Goal: Task Accomplishment & Management: Use online tool/utility

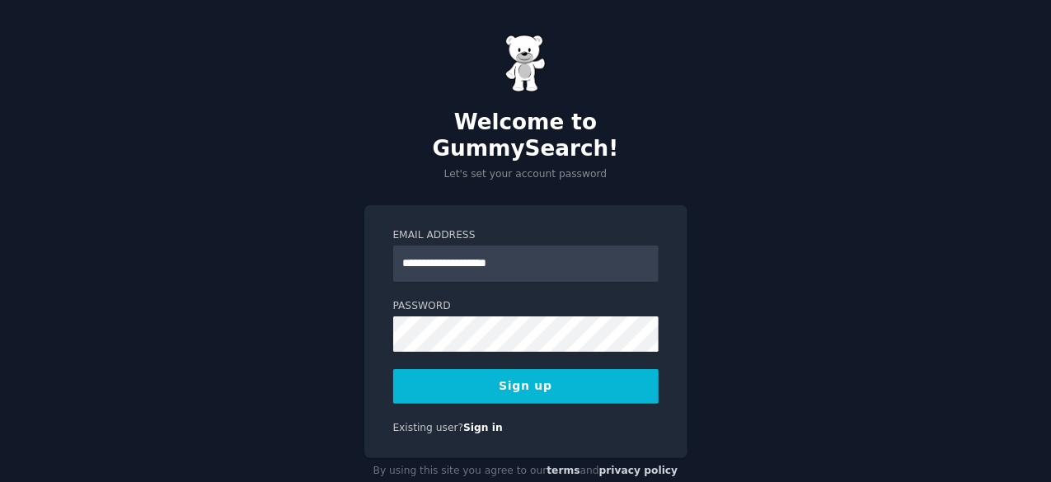
type input "**********"
click at [511, 369] on button "Sign up" at bounding box center [525, 386] width 265 height 35
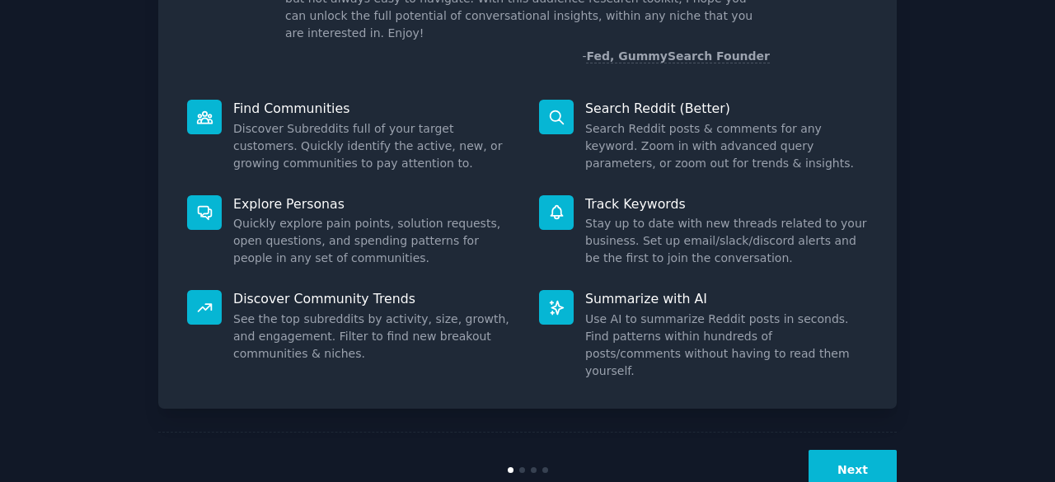
scroll to position [162, 0]
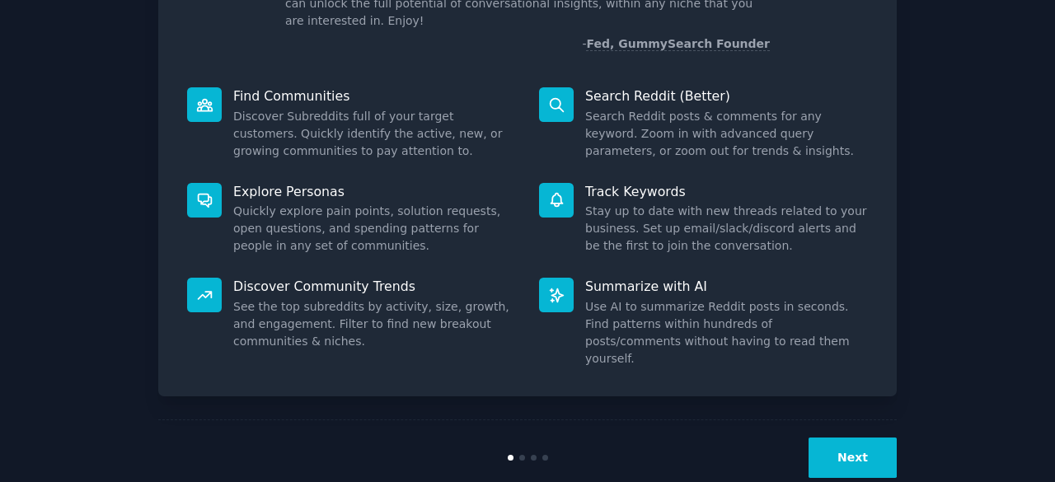
click at [859, 438] on button "Next" at bounding box center [852, 458] width 88 height 40
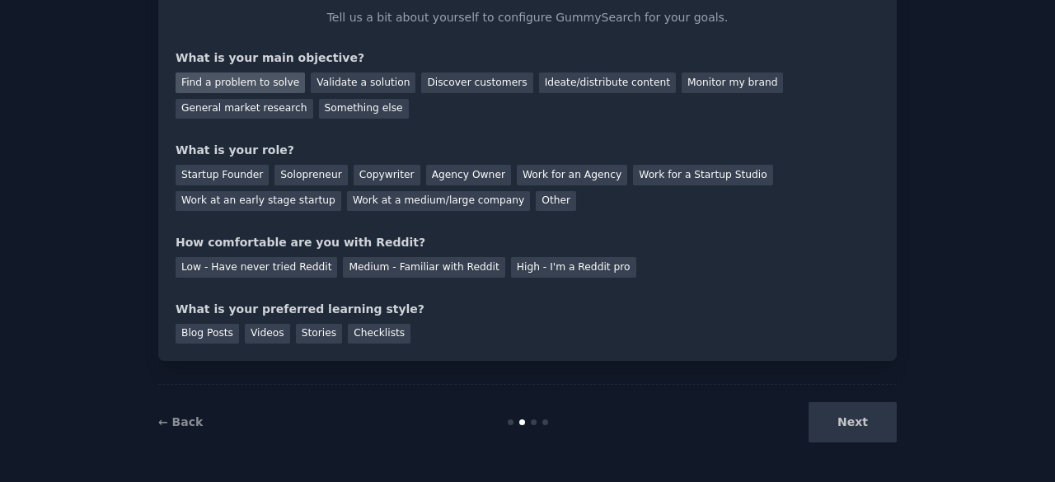
click at [227, 78] on div "Find a problem to solve" at bounding box center [240, 83] width 129 height 21
click at [324, 78] on div "Validate a solution" at bounding box center [363, 83] width 105 height 21
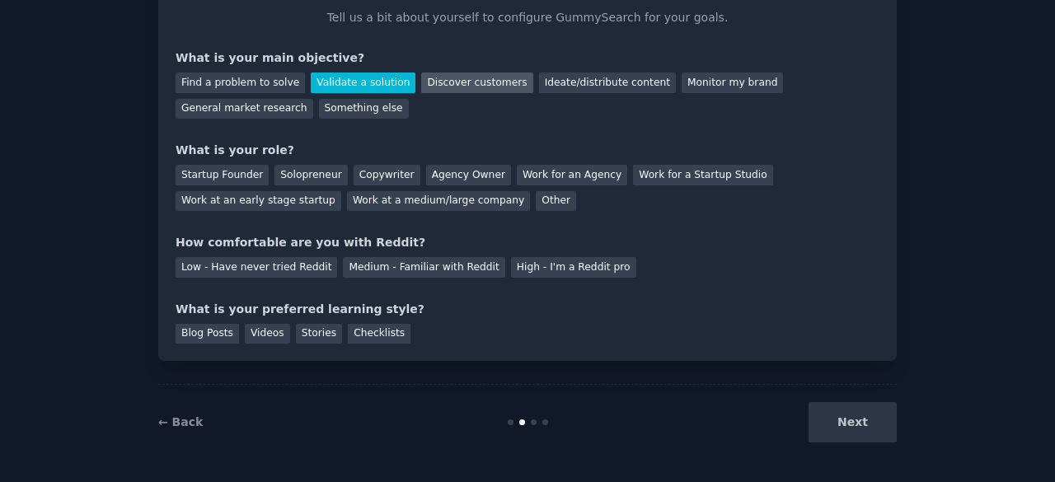
click at [442, 82] on div "Discover customers" at bounding box center [476, 83] width 111 height 21
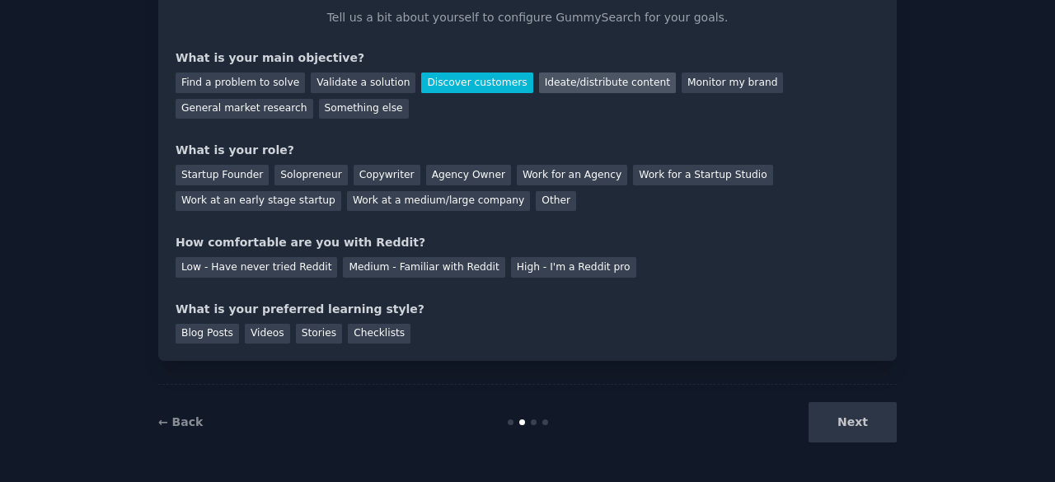
click at [539, 77] on div "Ideate/distribute content" at bounding box center [607, 83] width 137 height 21
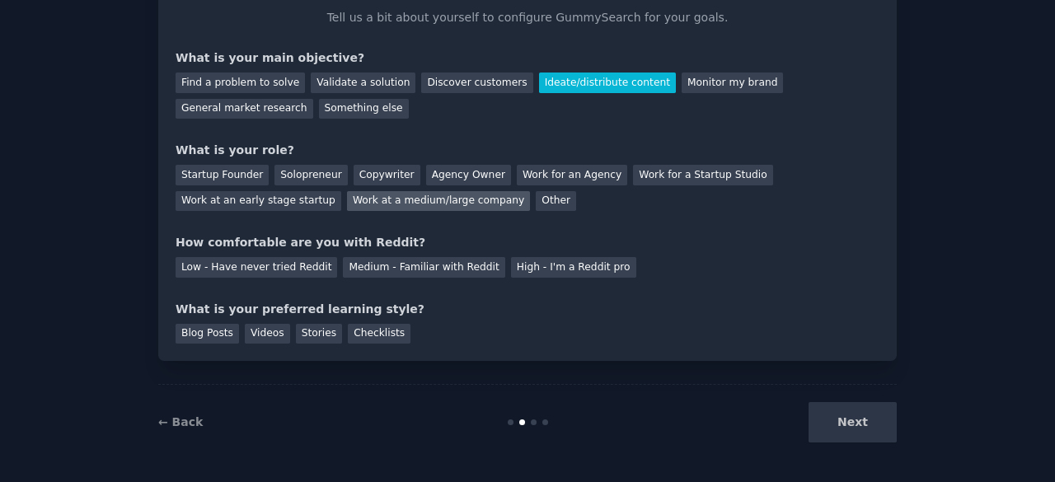
click at [347, 205] on div "Work at a medium/large company" at bounding box center [438, 201] width 183 height 21
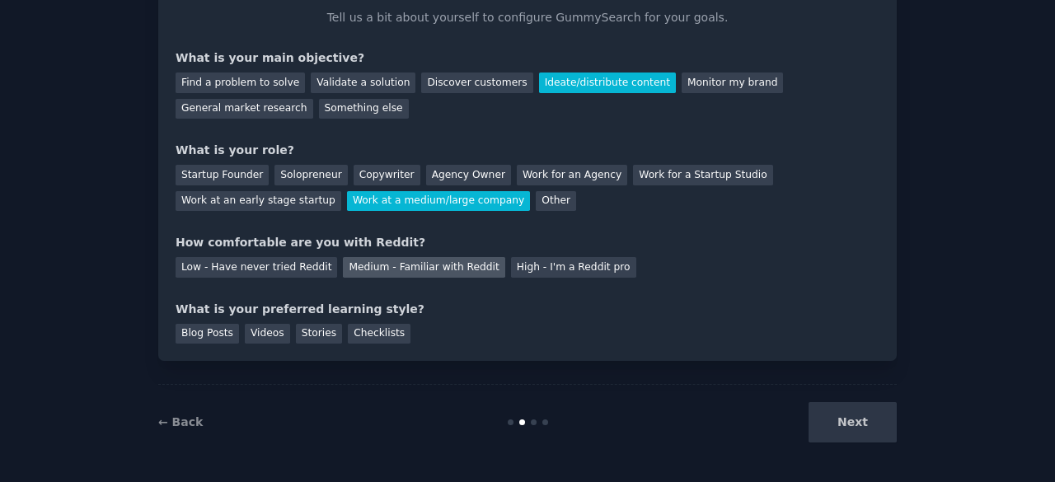
click at [363, 265] on div "Medium - Familiar with Reddit" at bounding box center [424, 267] width 162 height 21
click at [361, 334] on div "Checklists" at bounding box center [379, 334] width 63 height 21
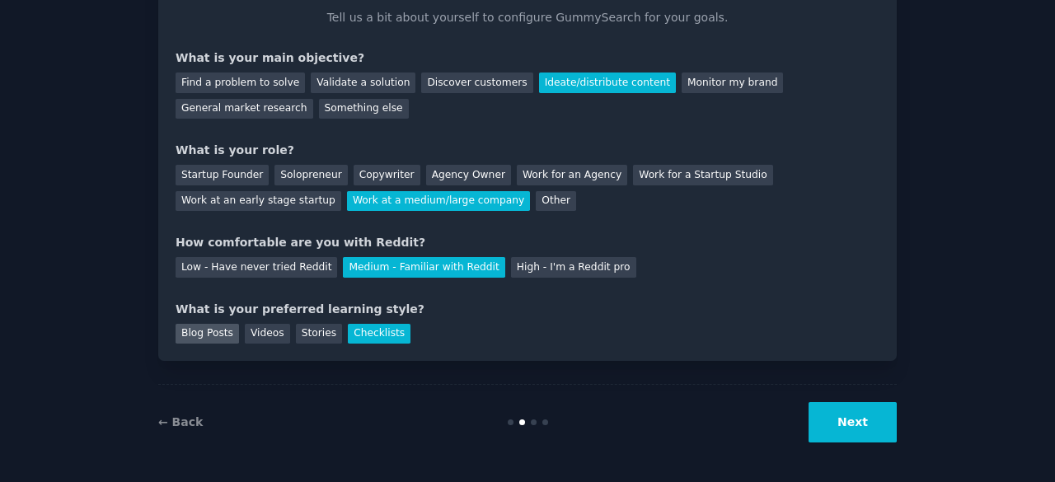
click at [208, 335] on div "Blog Posts" at bounding box center [207, 334] width 63 height 21
click at [854, 423] on button "Next" at bounding box center [852, 422] width 88 height 40
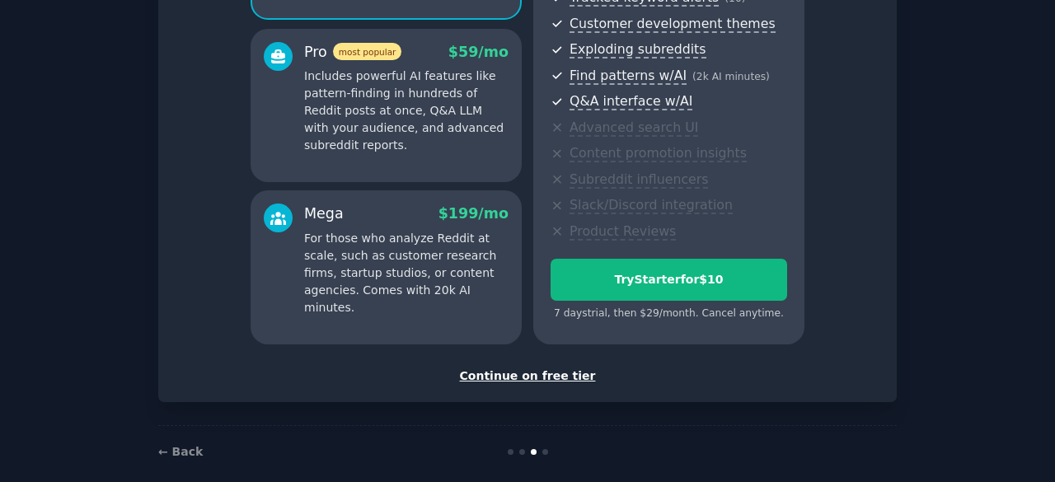
scroll to position [298, 0]
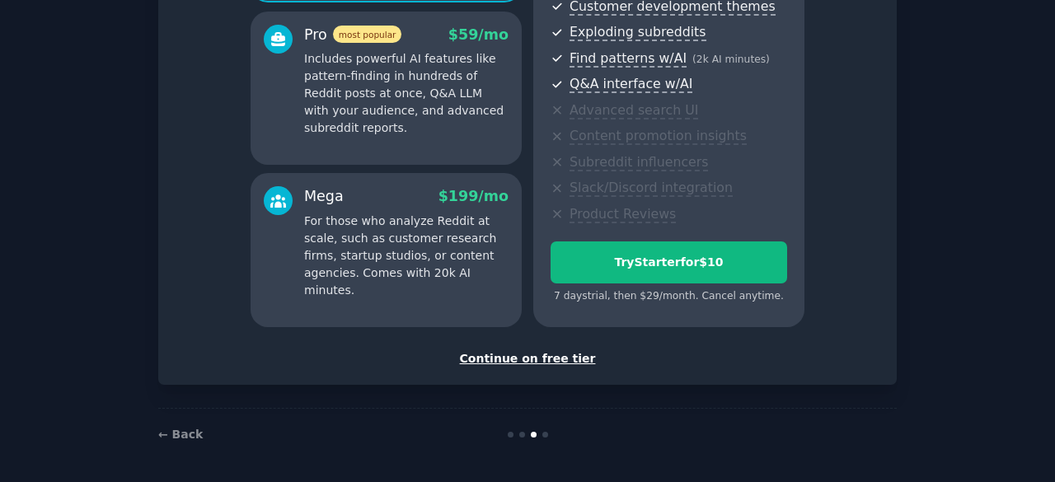
click at [541, 357] on div "Continue on free tier" at bounding box center [528, 358] width 704 height 17
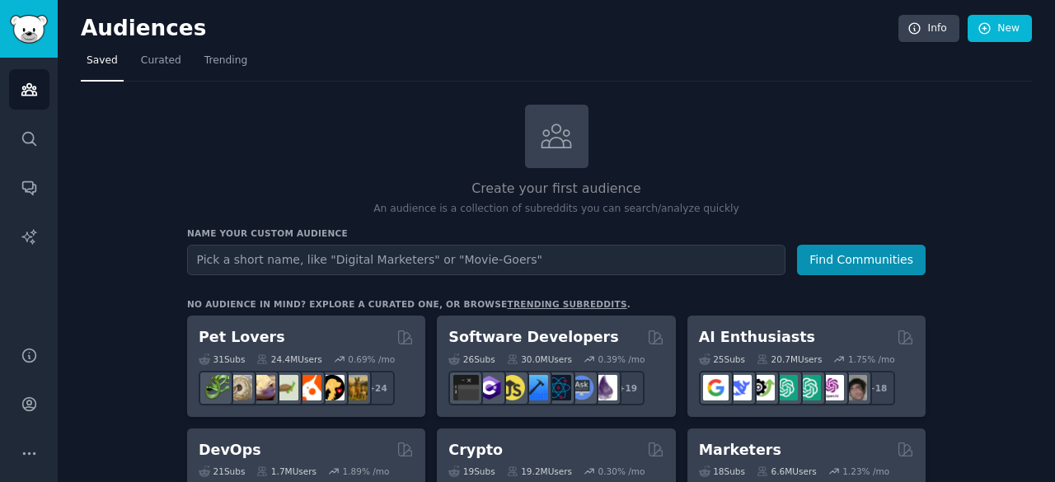
scroll to position [82, 0]
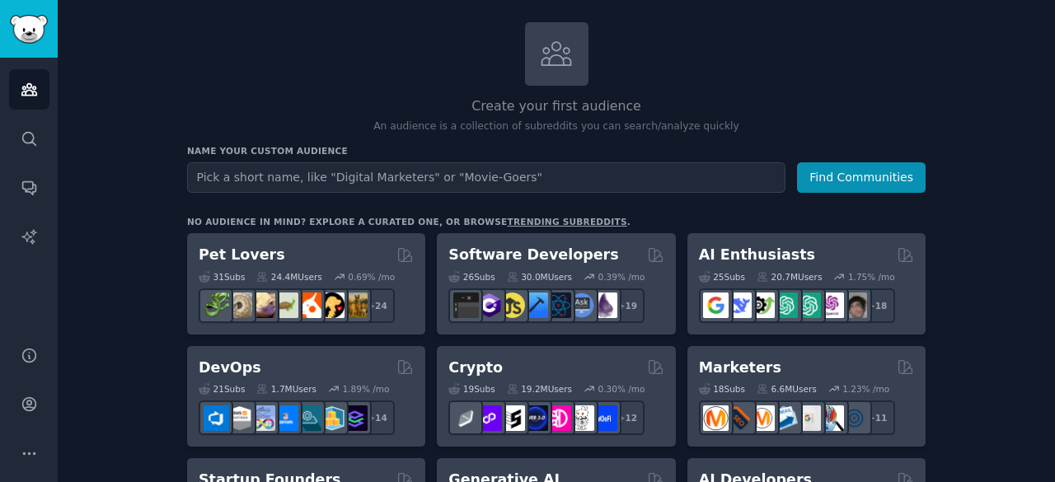
click at [576, 172] on input "text" at bounding box center [486, 177] width 598 height 30
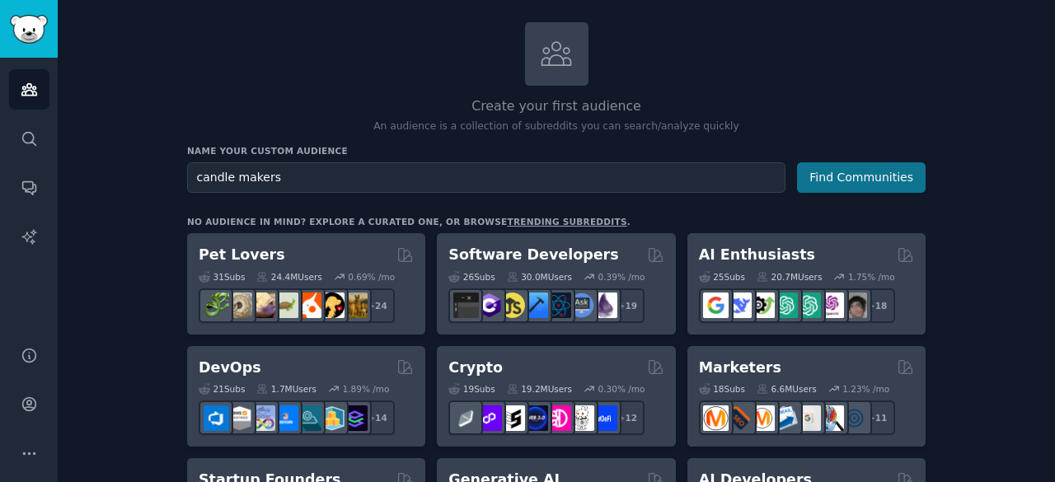
type input "candle makers"
click at [852, 176] on button "Find Communities" at bounding box center [861, 177] width 129 height 30
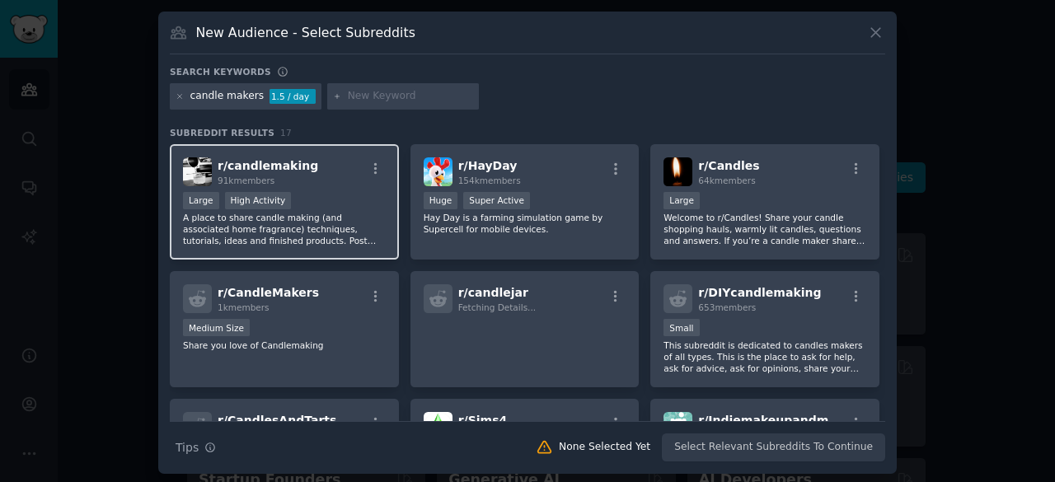
click at [310, 222] on p "A place to share candle making (and associated home fragrance) techniques, tuto…" at bounding box center [284, 229] width 203 height 35
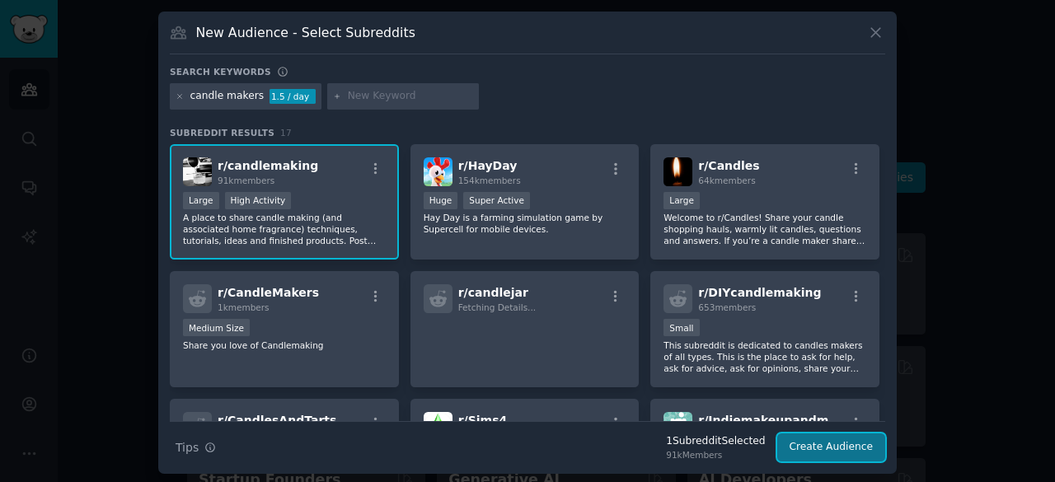
click at [821, 448] on button "Create Audience" at bounding box center [831, 448] width 109 height 28
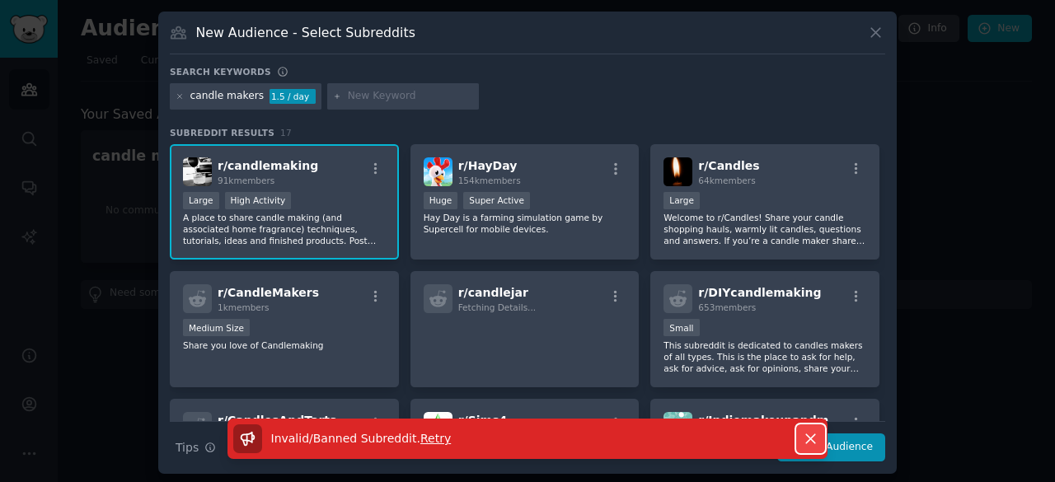
click at [807, 442] on icon "button" at bounding box center [810, 438] width 17 height 17
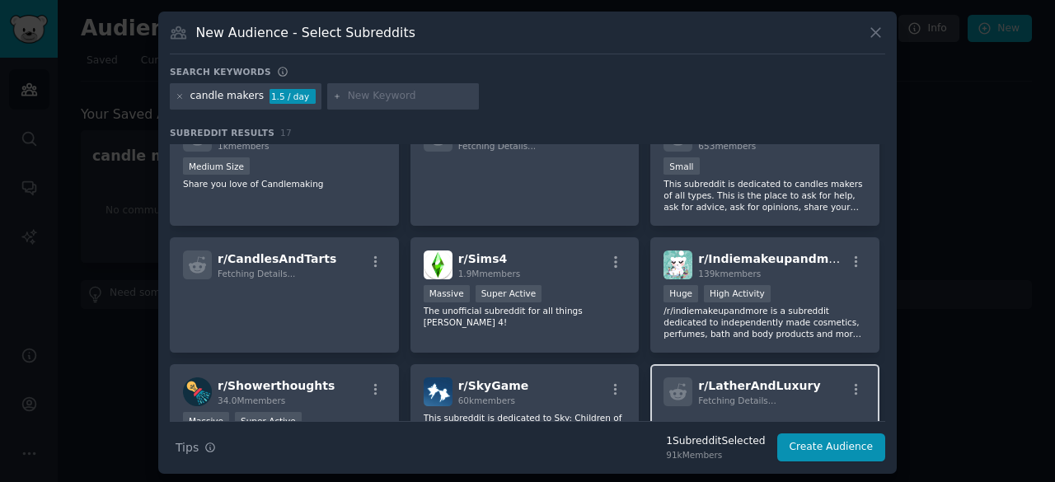
scroll to position [165, 0]
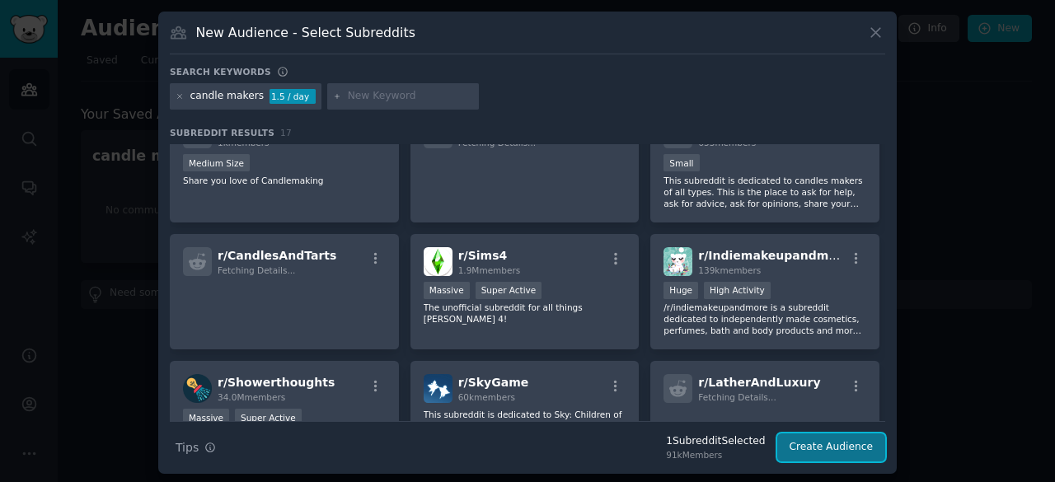
click at [845, 448] on button "Create Audience" at bounding box center [831, 448] width 109 height 28
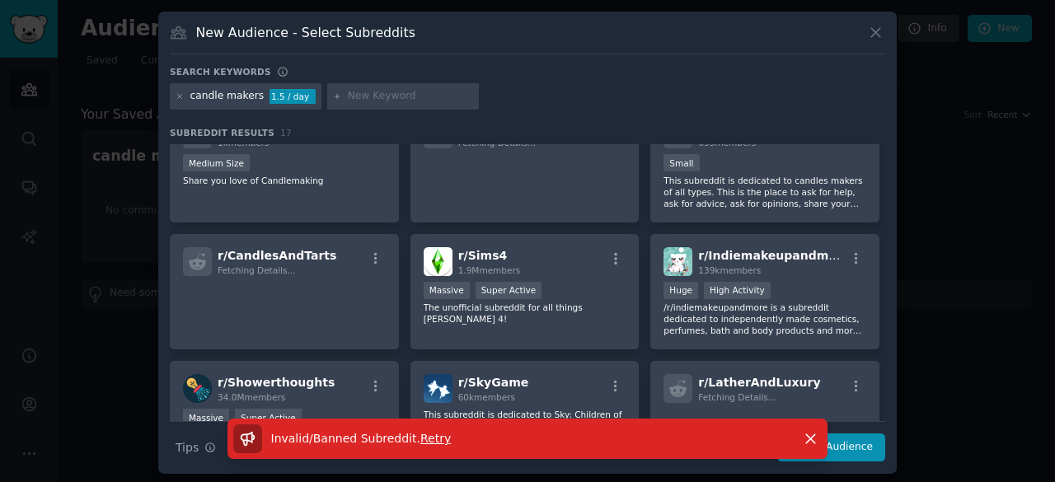
click at [427, 446] on p "Invalid/Banned Subreddit . Retry" at bounding box center [361, 438] width 180 height 17
click at [425, 441] on span "Retry" at bounding box center [435, 438] width 30 height 13
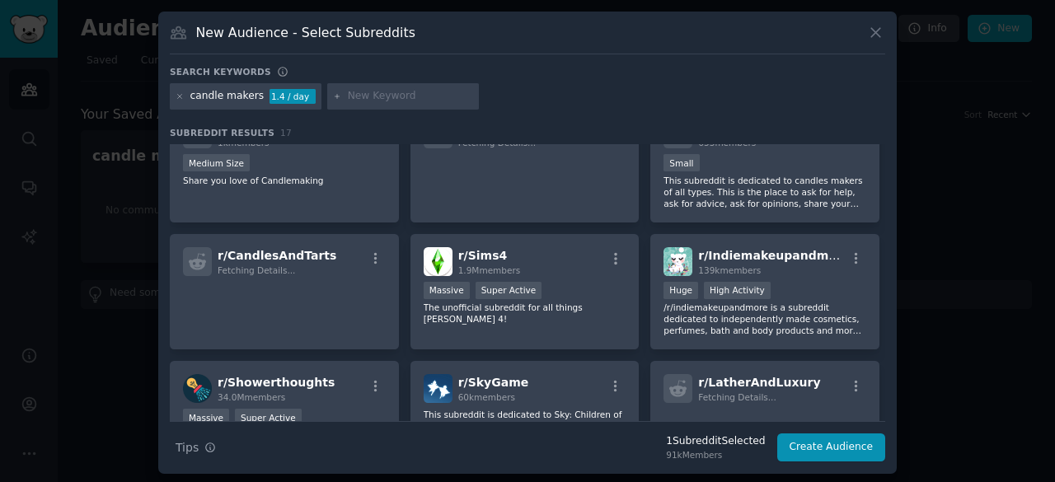
click at [171, 91] on div "candle makers 1.4 / day" at bounding box center [246, 96] width 152 height 26
click at [176, 93] on icon at bounding box center [180, 96] width 9 height 9
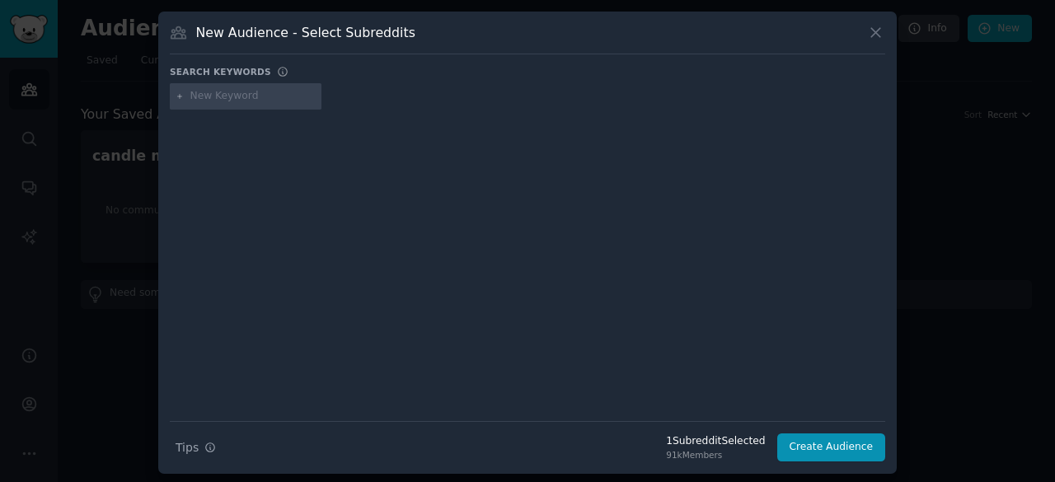
click at [195, 94] on input "text" at bounding box center [252, 96] width 125 height 15
type input "MSP"
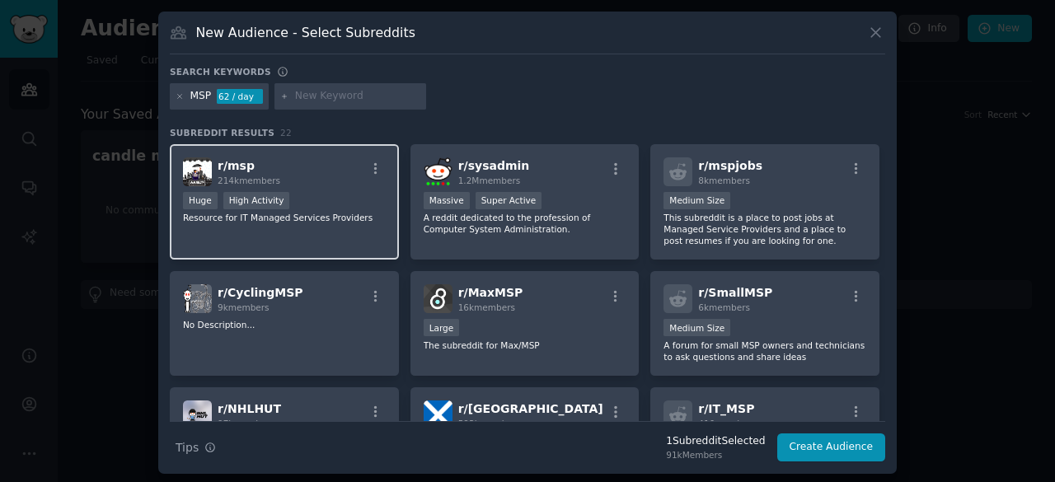
click at [240, 171] on span "r/ msp" at bounding box center [236, 165] width 37 height 13
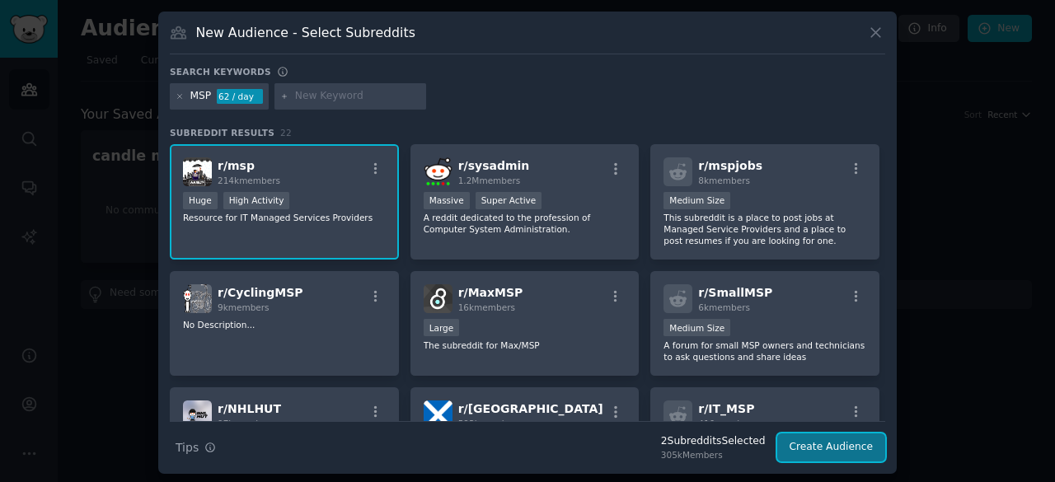
click at [820, 454] on button "Create Audience" at bounding box center [831, 448] width 109 height 28
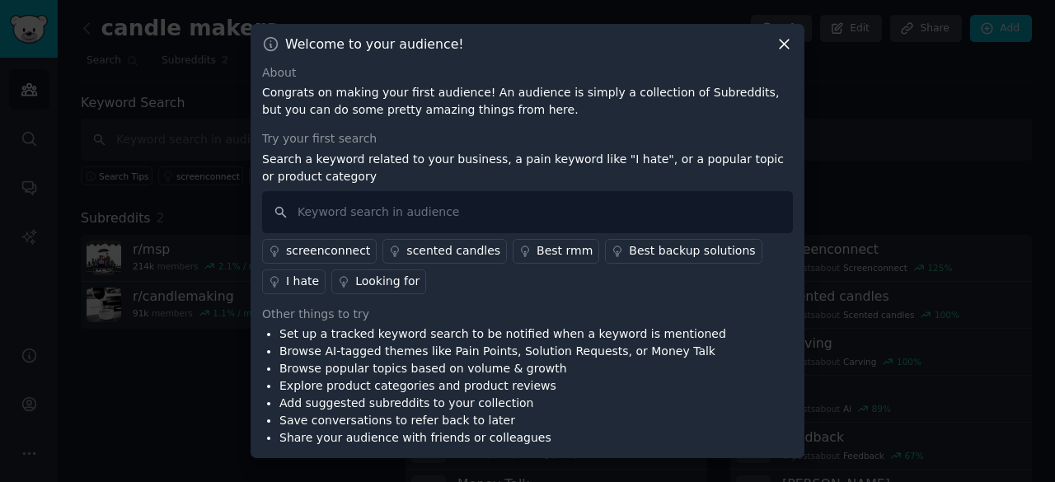
click at [791, 42] on icon at bounding box center [784, 43] width 17 height 17
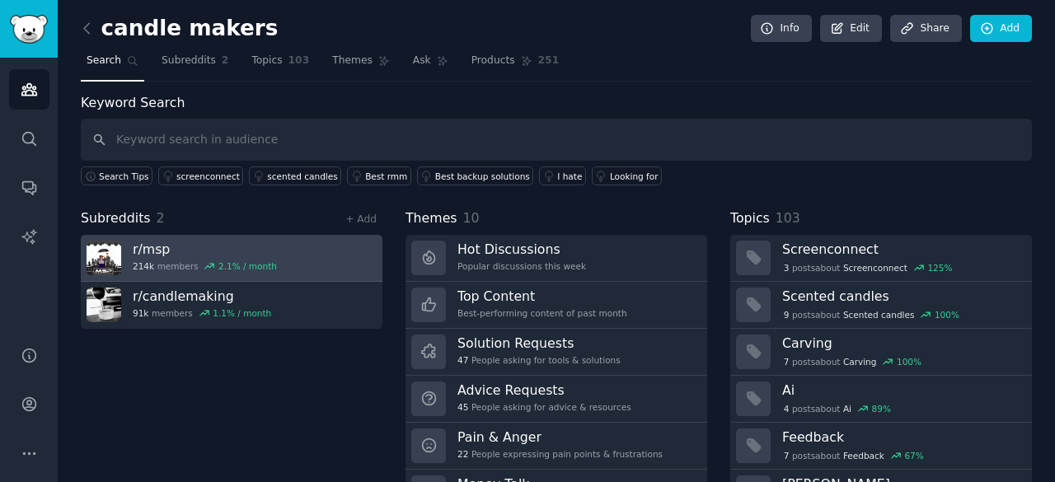
click at [287, 257] on link "r/ msp 214k members 2.1 % / month" at bounding box center [232, 258] width 302 height 47
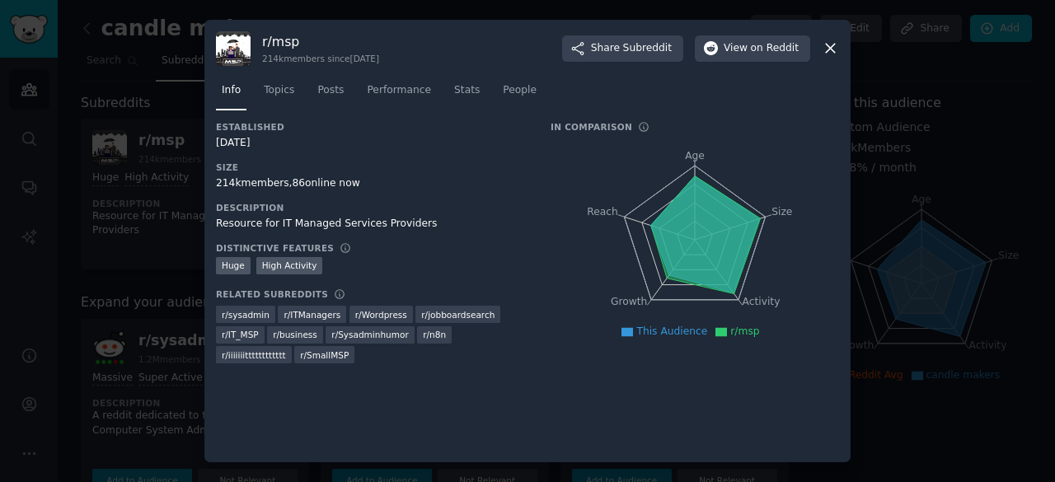
click at [827, 45] on icon at bounding box center [830, 49] width 9 height 9
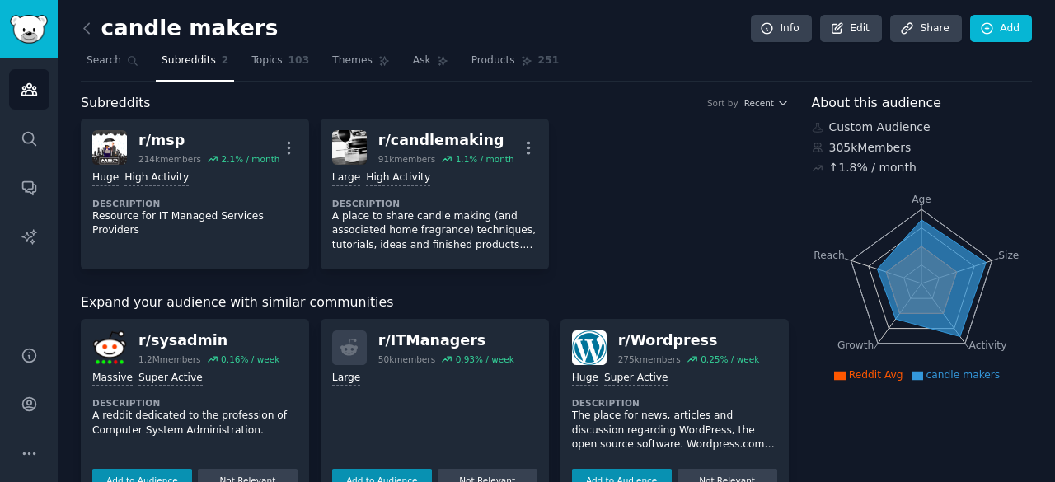
click at [178, 63] on span "Subreddits" at bounding box center [189, 61] width 54 height 15
click at [83, 26] on icon at bounding box center [86, 28] width 17 height 17
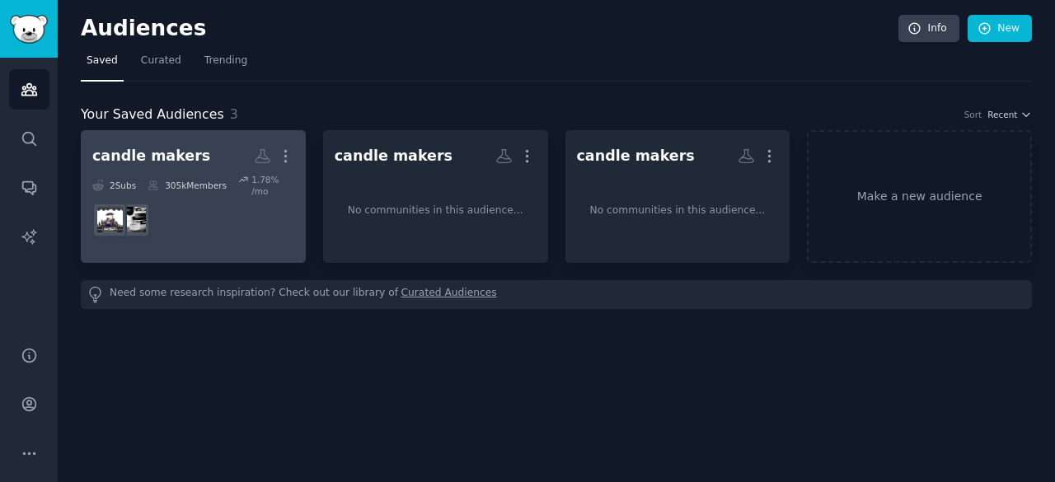
click at [223, 210] on dd at bounding box center [193, 220] width 202 height 46
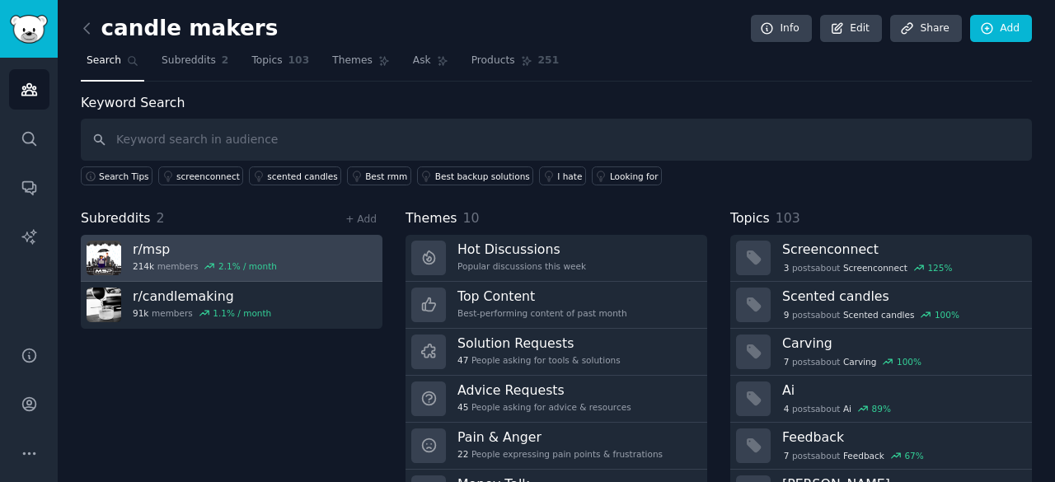
drag, startPoint x: 345, startPoint y: 238, endPoint x: 311, endPoint y: 262, distance: 42.1
click at [311, 262] on link "r/ msp 214k members 2.1 % / month" at bounding box center [232, 258] width 302 height 47
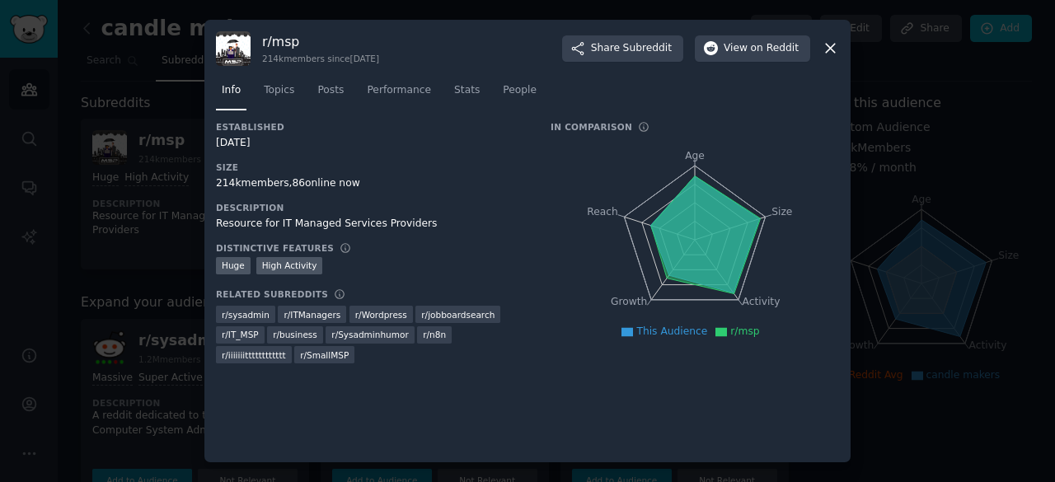
click at [828, 50] on icon at bounding box center [830, 49] width 9 height 9
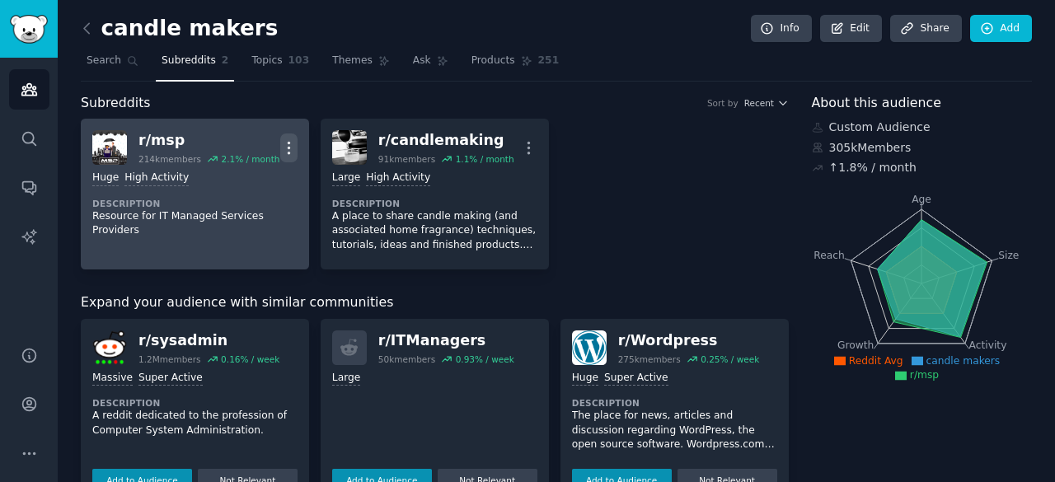
click at [282, 146] on icon "button" at bounding box center [288, 147] width 17 height 17
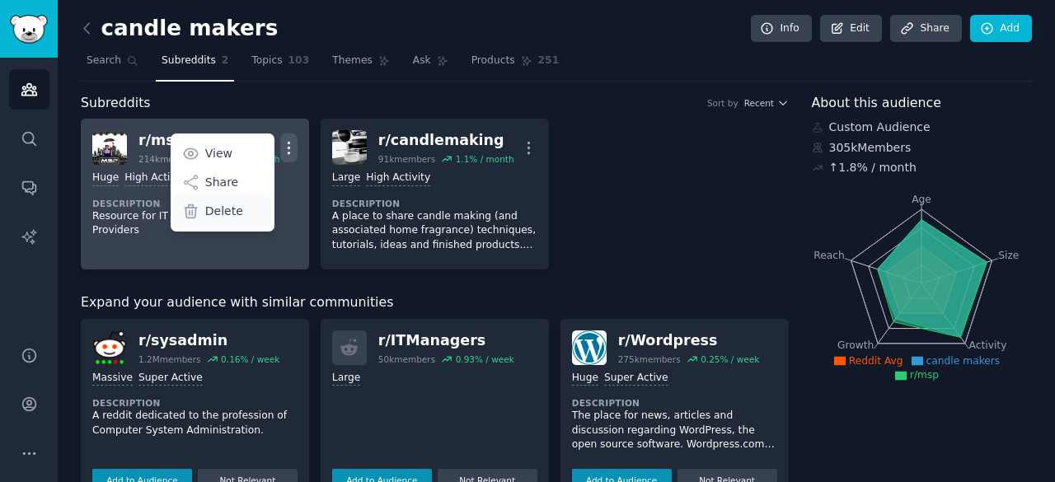
click at [215, 209] on p "Delete" at bounding box center [224, 211] width 38 height 17
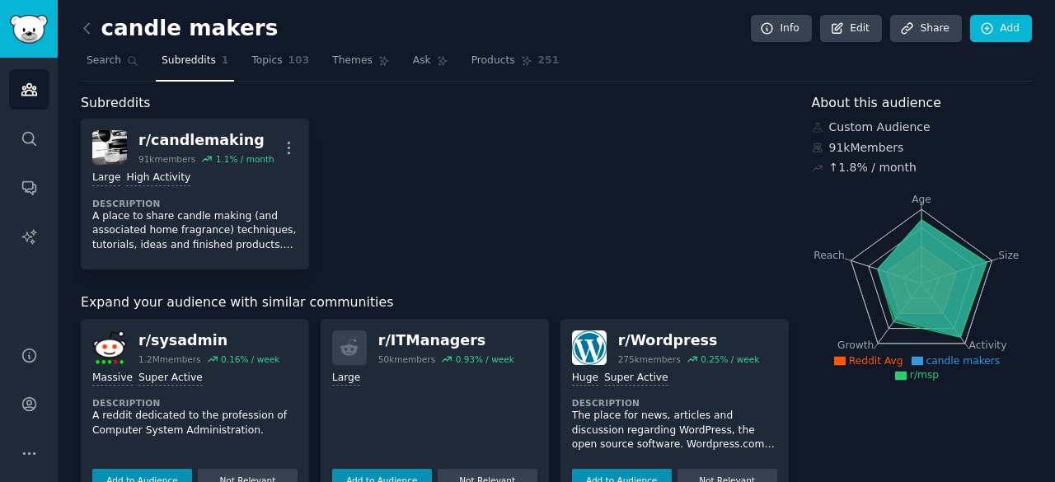
click at [215, 209] on p "A place to share candle making (and associated home fragrance) techniques, tuto…" at bounding box center [194, 231] width 205 height 44
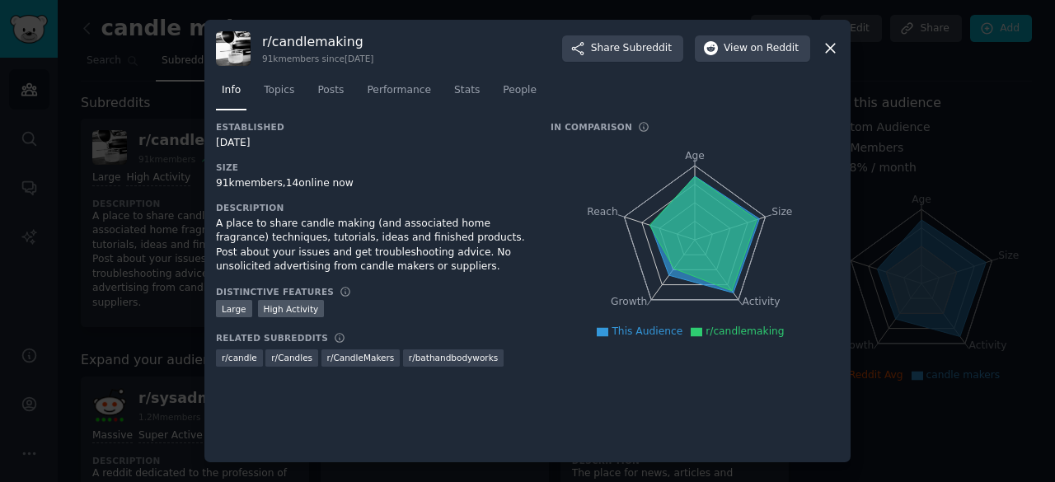
click at [829, 49] on icon at bounding box center [830, 49] width 9 height 9
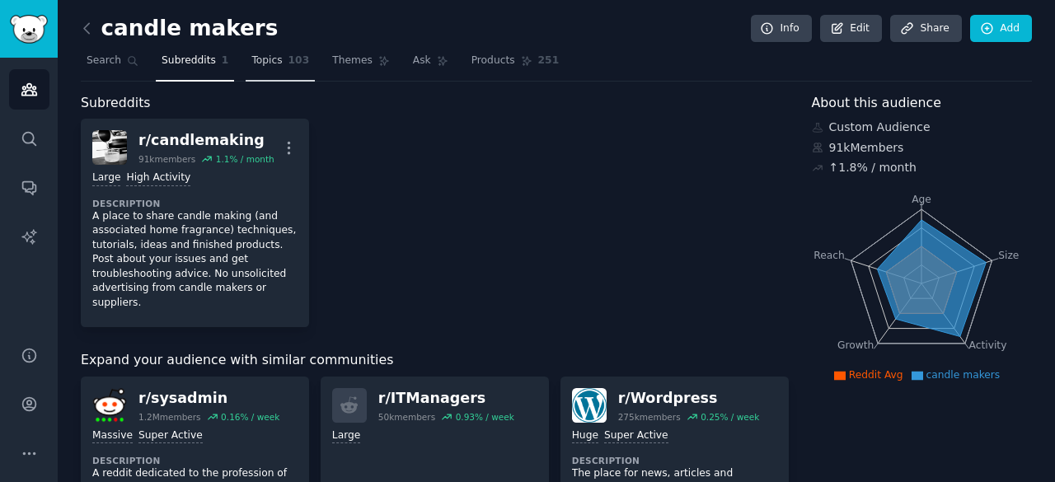
click at [257, 58] on span "Topics" at bounding box center [266, 61] width 30 height 15
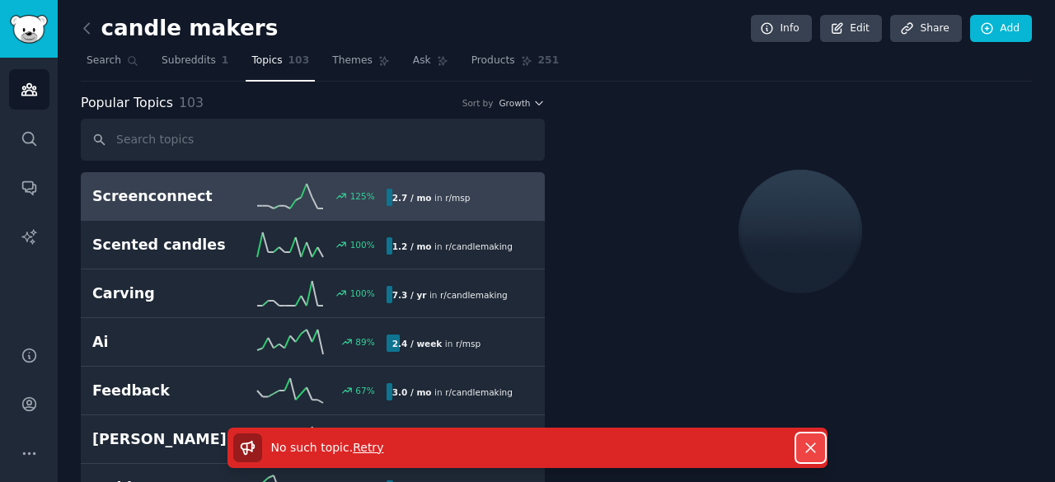
click at [811, 451] on icon "button" at bounding box center [810, 447] width 17 height 17
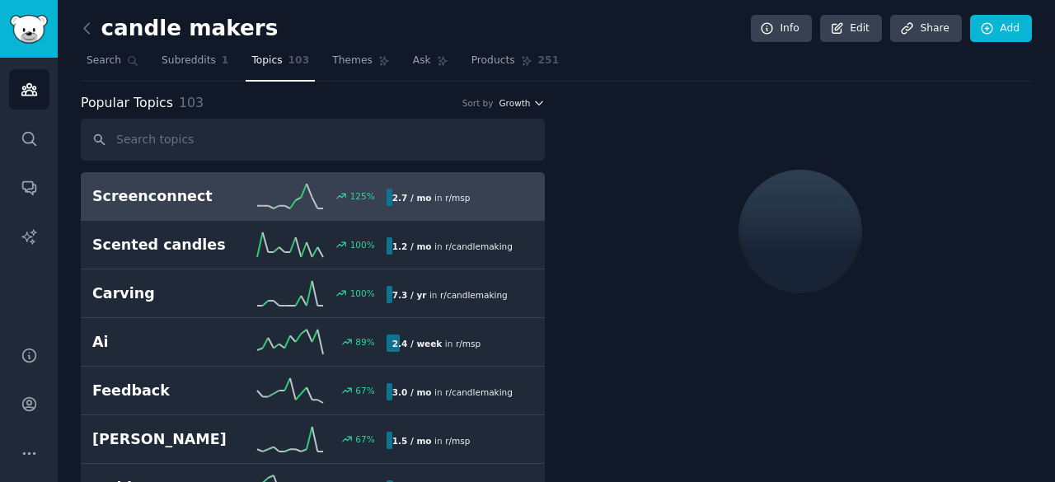
click at [503, 100] on span "Growth" at bounding box center [514, 103] width 31 height 12
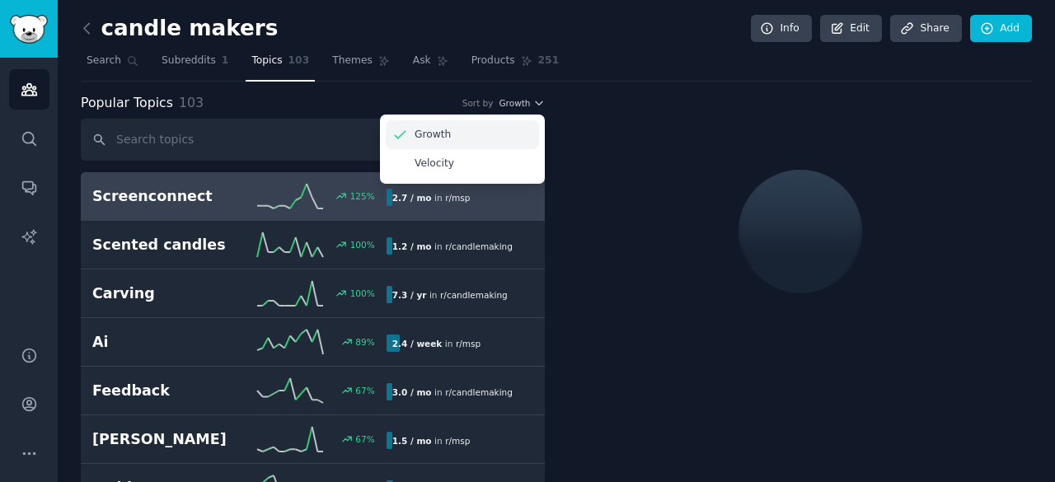
click at [422, 133] on p "Growth" at bounding box center [433, 135] width 36 height 15
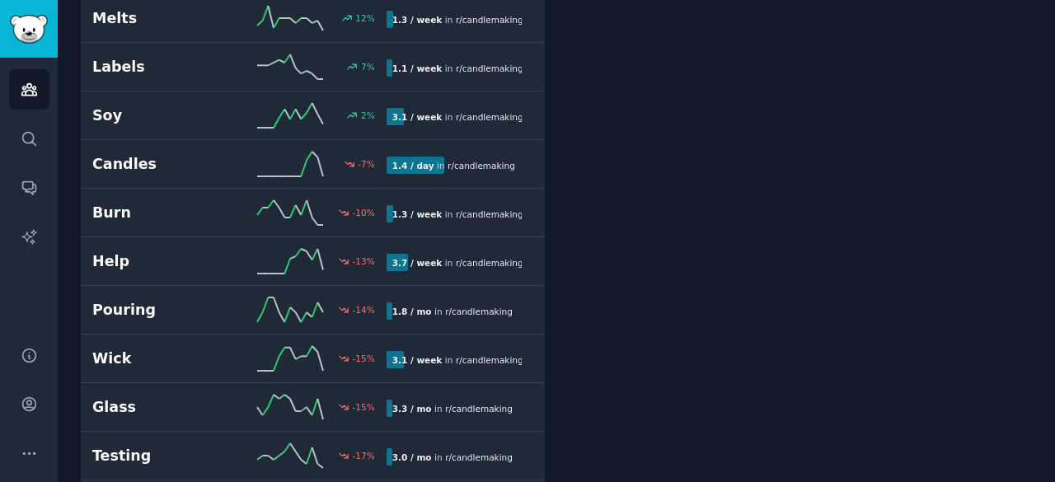
scroll to position [824, 0]
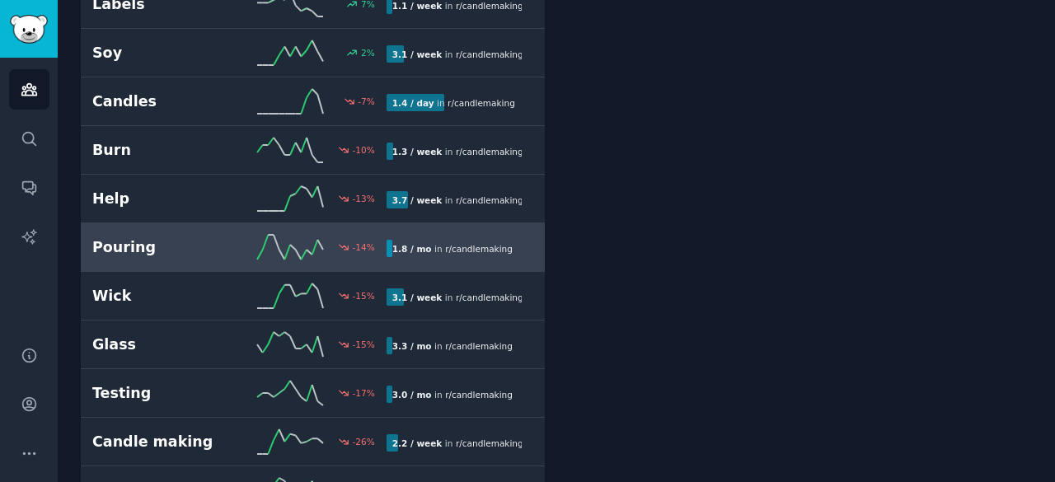
click at [467, 244] on span "r/ candlemaking" at bounding box center [479, 249] width 68 height 10
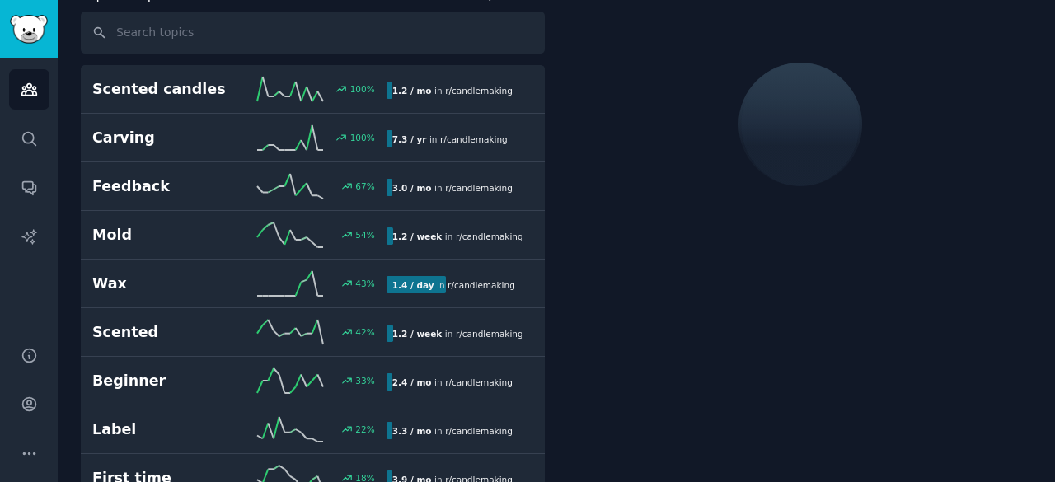
scroll to position [91, 0]
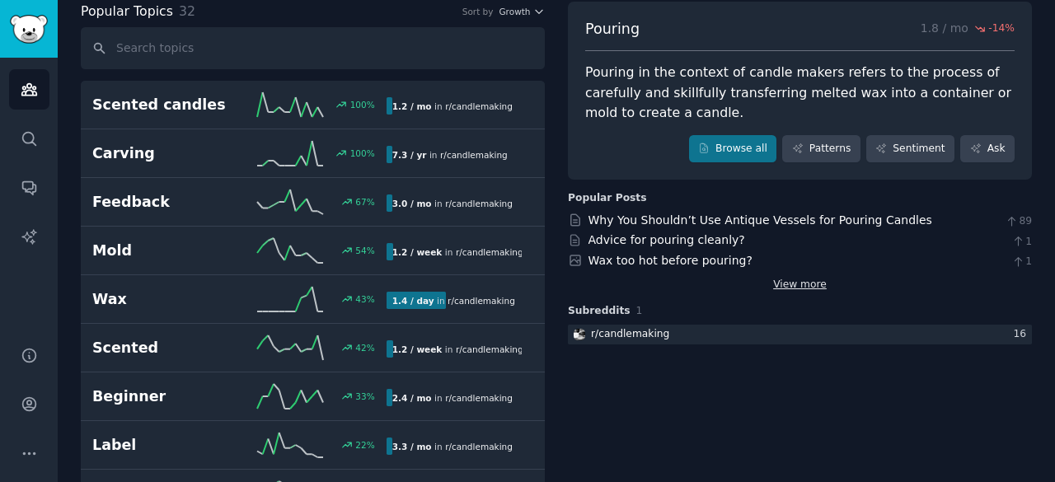
click at [804, 281] on link "View more" at bounding box center [800, 285] width 54 height 15
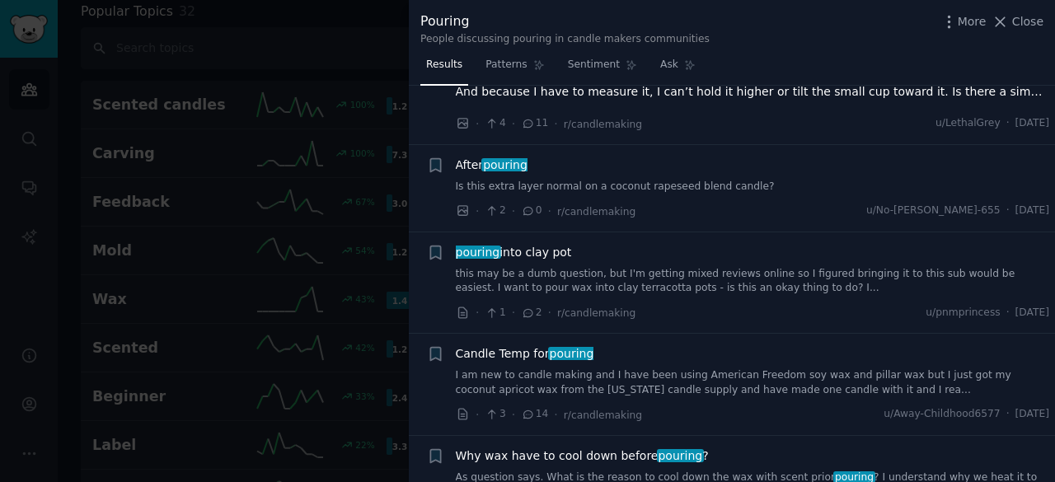
scroll to position [82, 0]
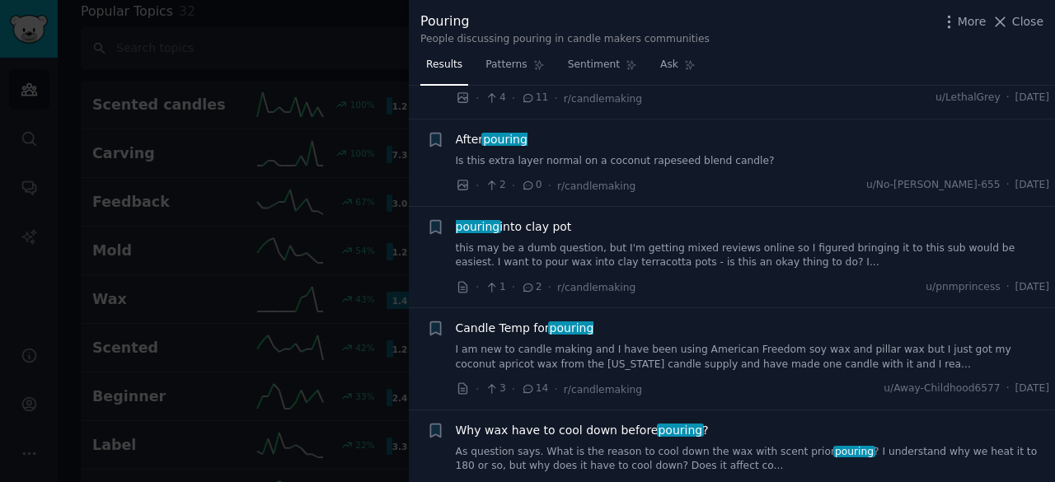
click at [715, 365] on link "I am new to candle making and I have been using American Freedom soy wax and pi…" at bounding box center [753, 357] width 594 height 29
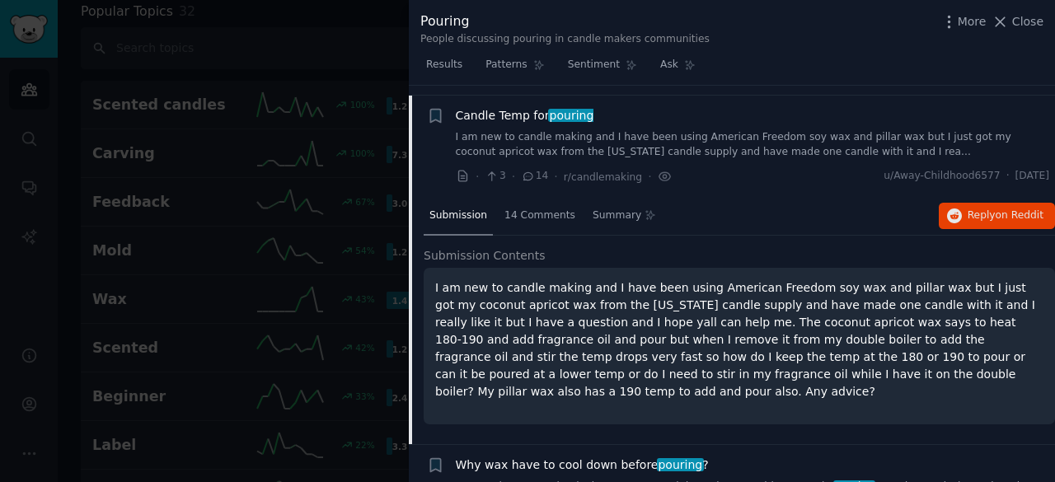
scroll to position [304, 0]
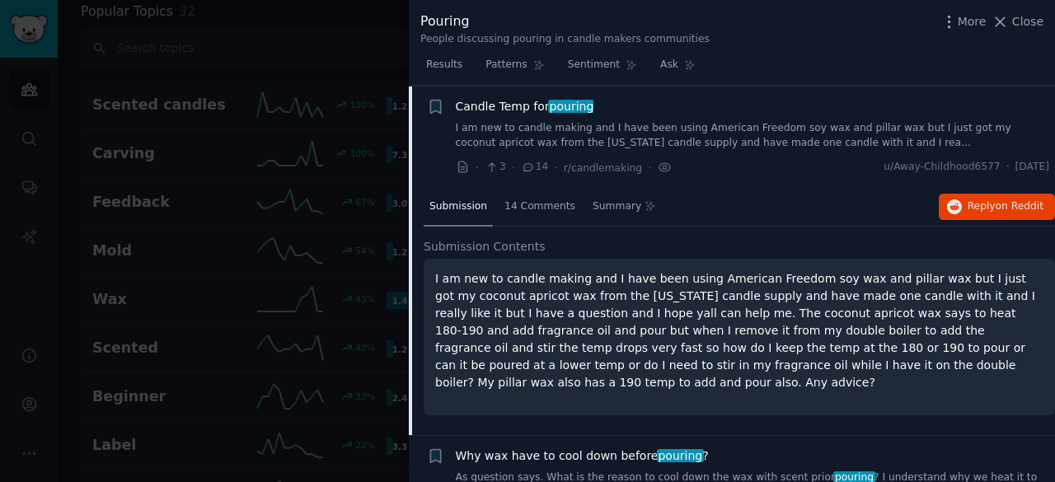
click at [836, 45] on div "Pouring People discussing pouring in candle makers communities More Close" at bounding box center [731, 29] width 623 height 35
click at [1007, 22] on icon at bounding box center [999, 21] width 17 height 17
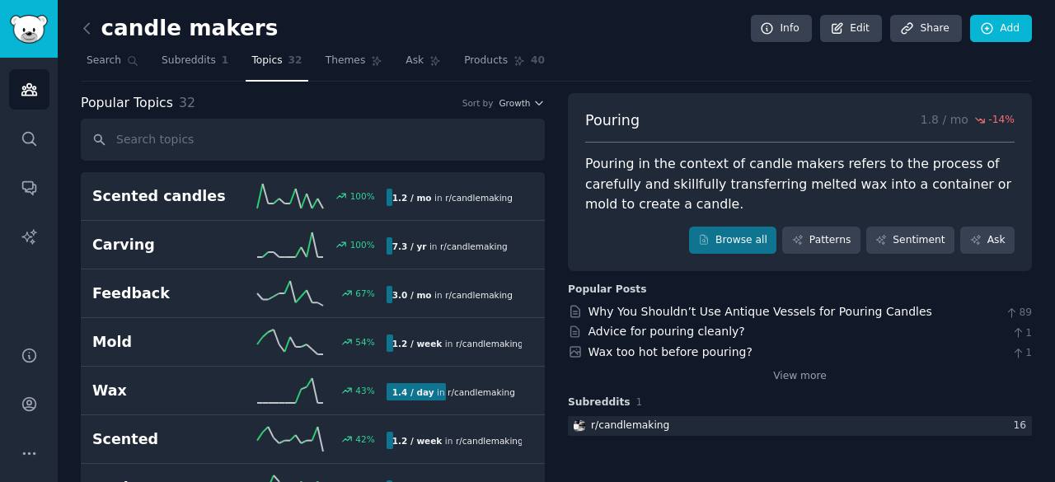
click at [251, 59] on span "Topics" at bounding box center [266, 61] width 30 height 15
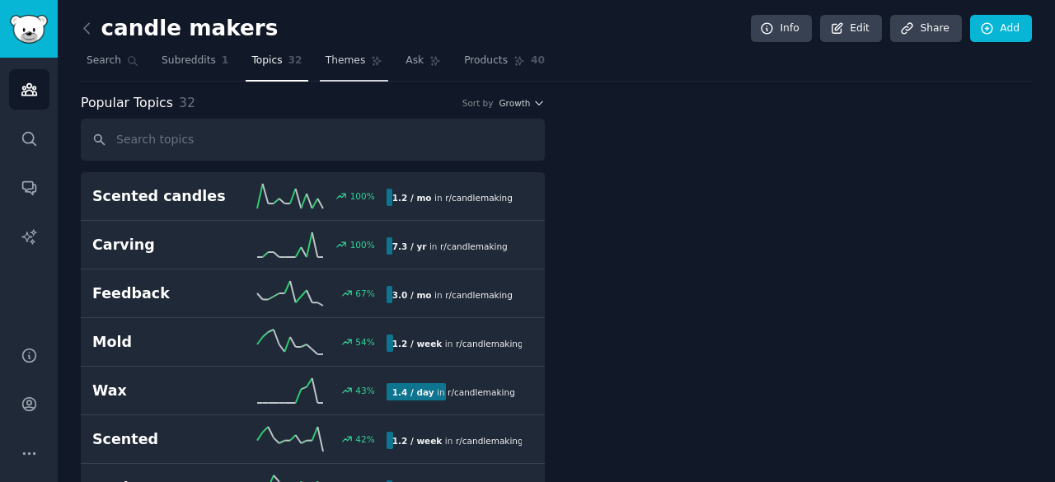
click at [332, 61] on span "Themes" at bounding box center [346, 61] width 40 height 15
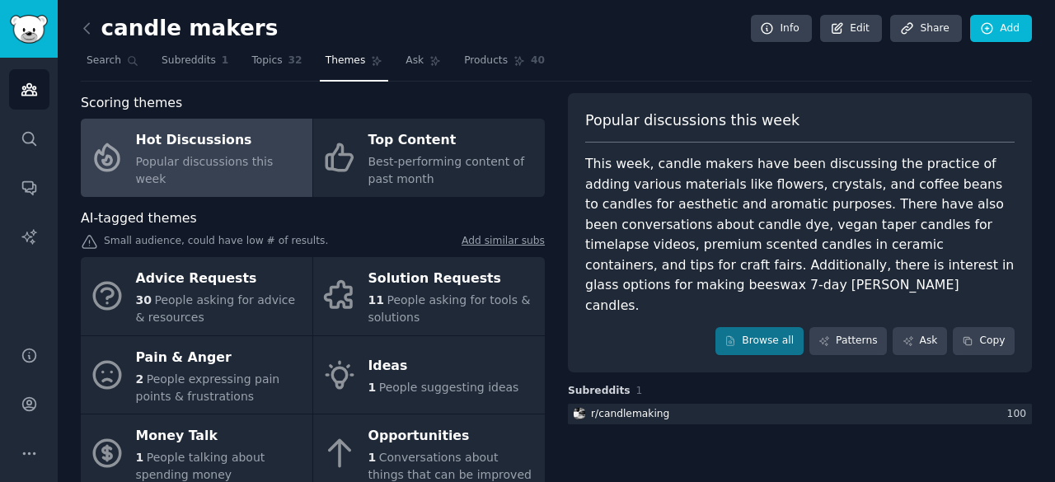
click at [176, 151] on div "Hot Discussions" at bounding box center [220, 141] width 168 height 26
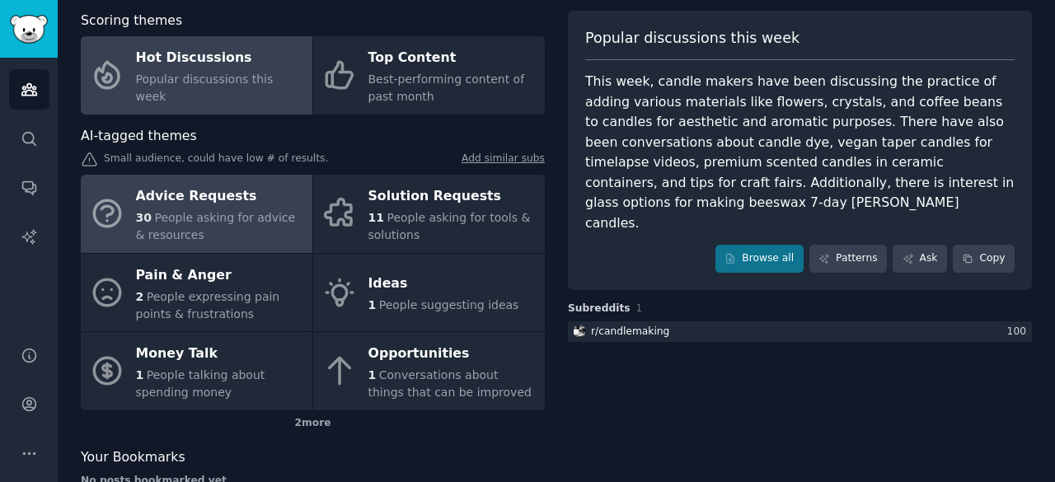
click at [180, 190] on div "Advice Requests" at bounding box center [220, 197] width 168 height 26
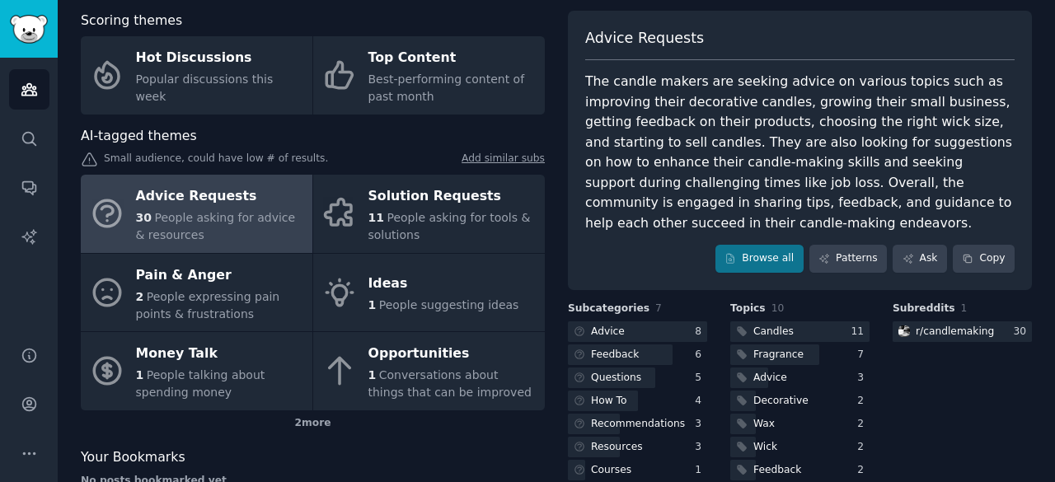
scroll to position [153, 0]
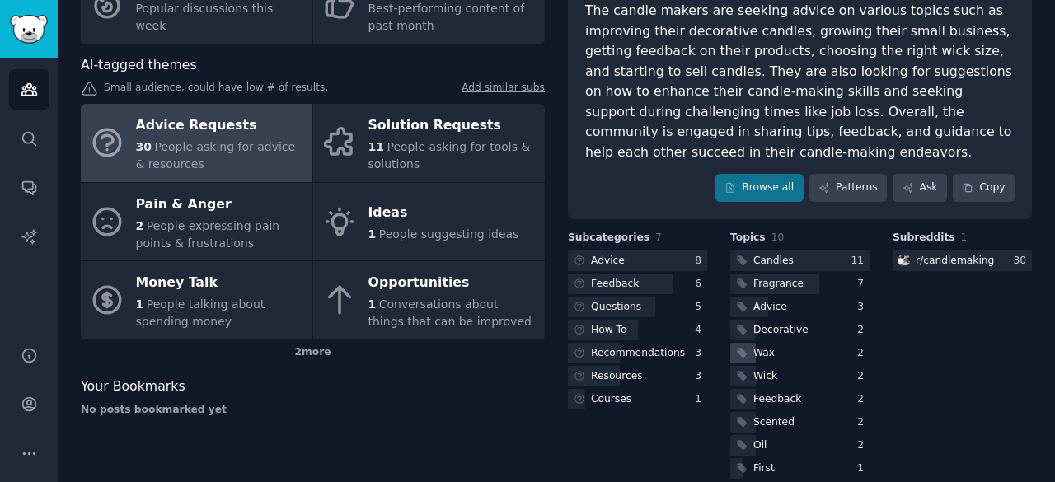
click at [760, 346] on div "Wax" at bounding box center [763, 353] width 21 height 15
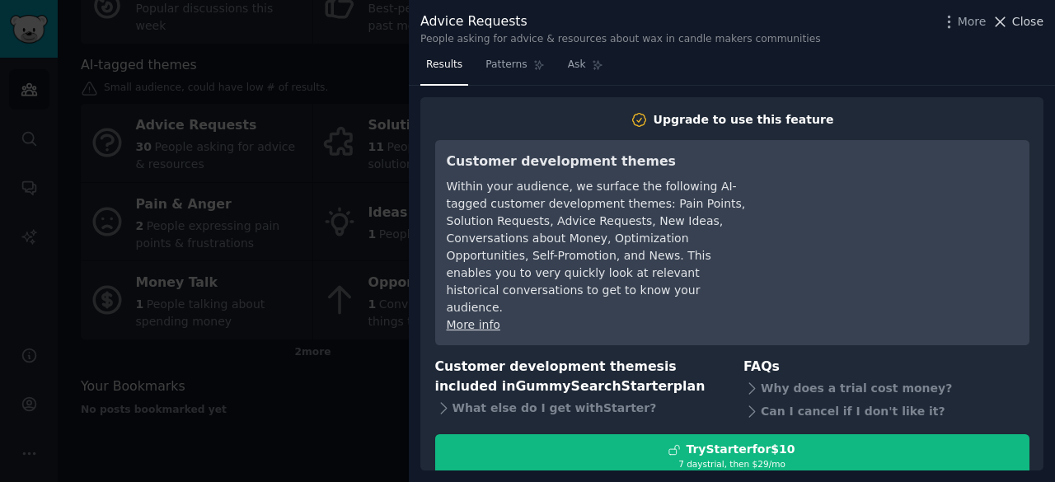
click at [1009, 26] on icon at bounding box center [999, 21] width 17 height 17
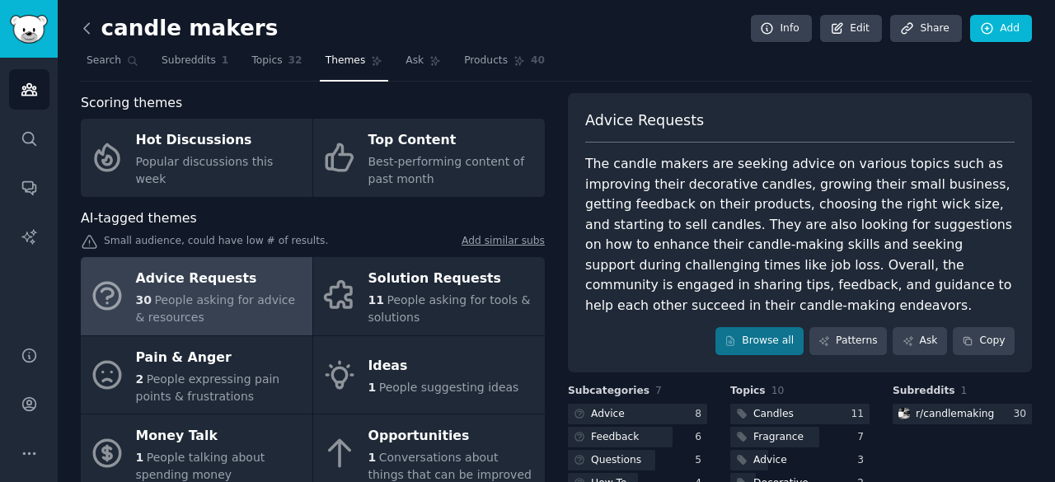
click at [86, 26] on icon at bounding box center [86, 28] width 5 height 10
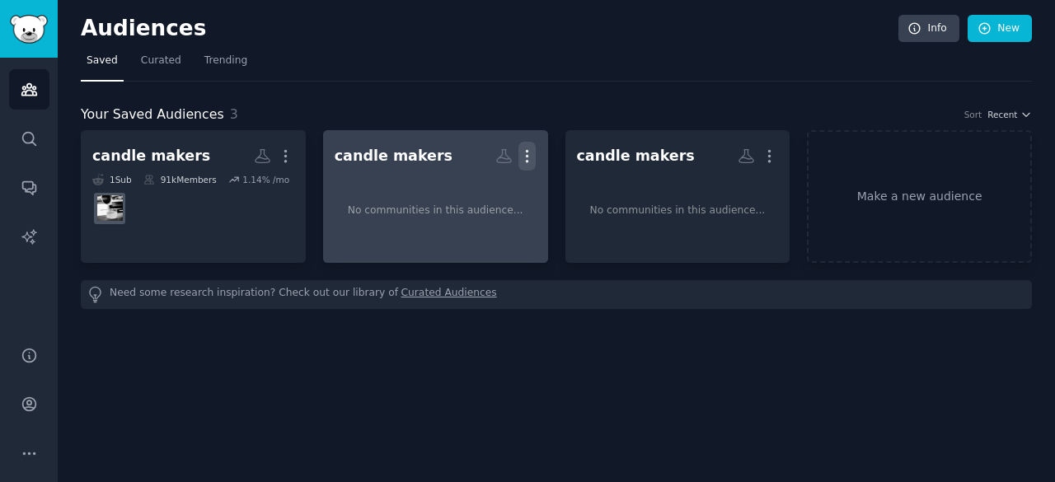
click at [530, 150] on icon "button" at bounding box center [526, 156] width 17 height 17
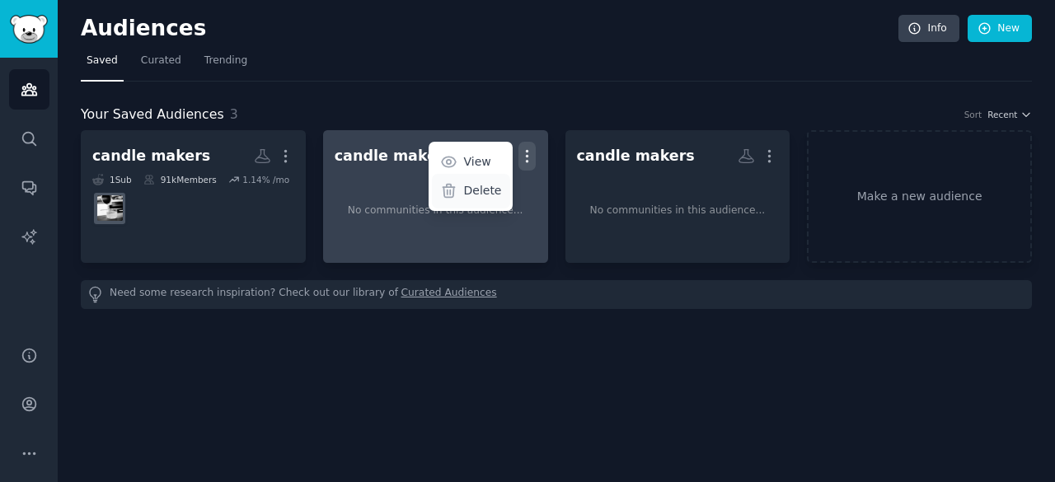
click at [488, 192] on p "Delete" at bounding box center [482, 190] width 38 height 17
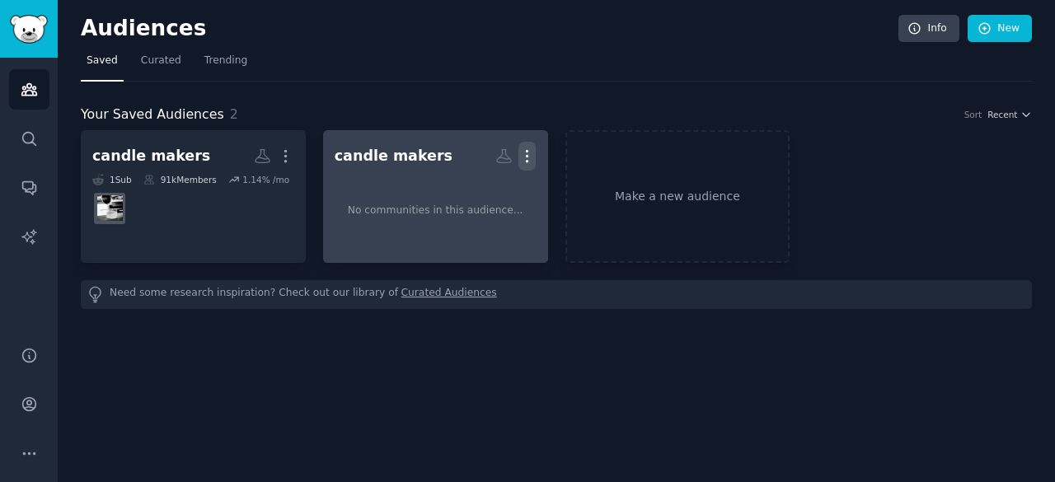
click at [523, 156] on icon "button" at bounding box center [526, 156] width 17 height 17
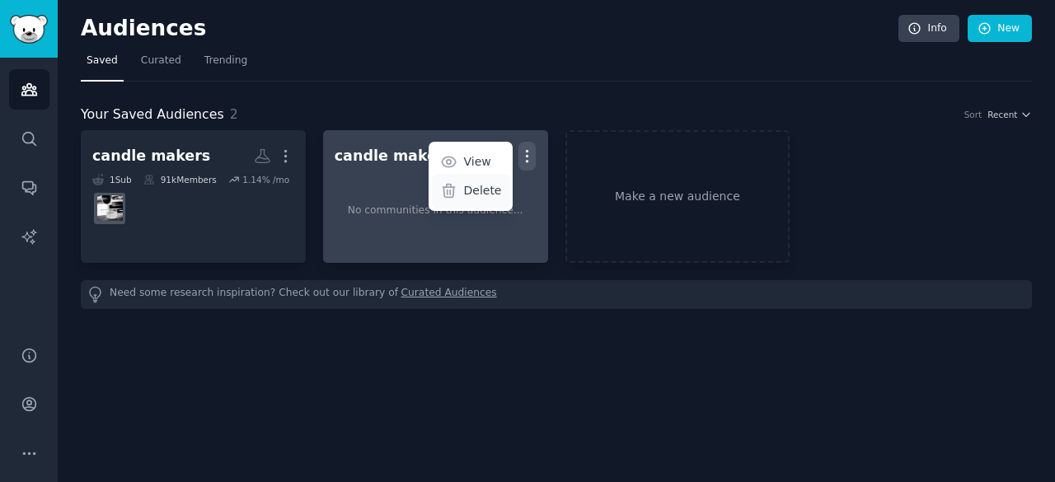
click at [472, 195] on p "Delete" at bounding box center [482, 190] width 38 height 17
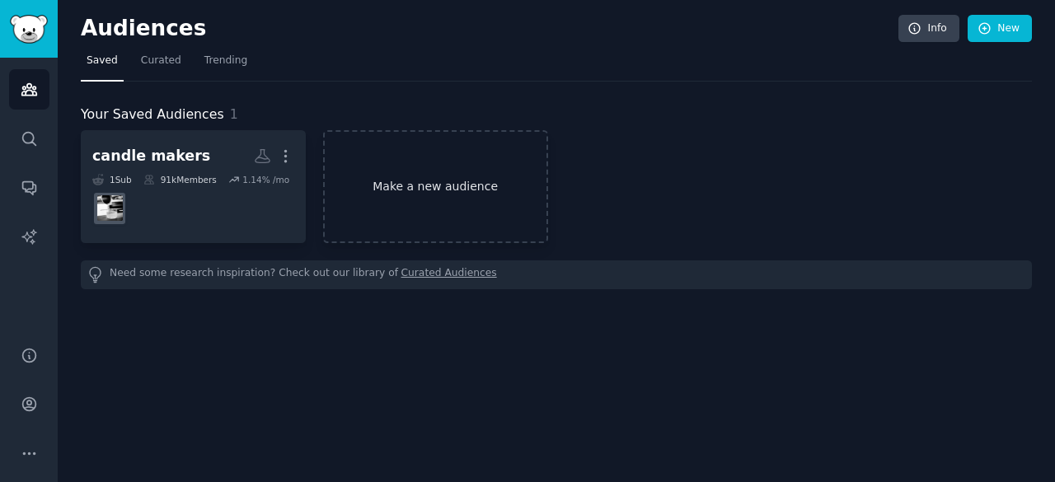
click at [467, 187] on link "Make a new audience" at bounding box center [435, 186] width 225 height 113
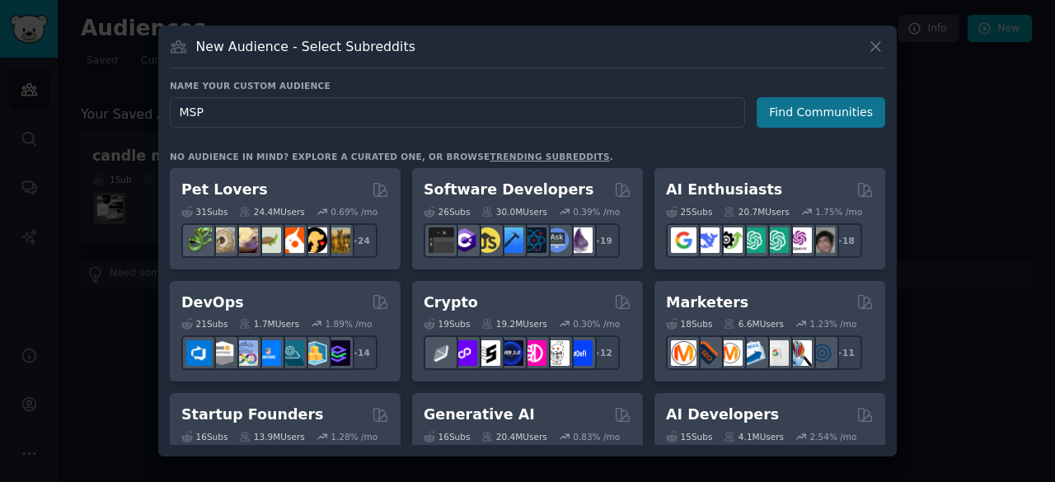
type input "MSP"
click at [816, 115] on button "Find Communities" at bounding box center [821, 112] width 129 height 30
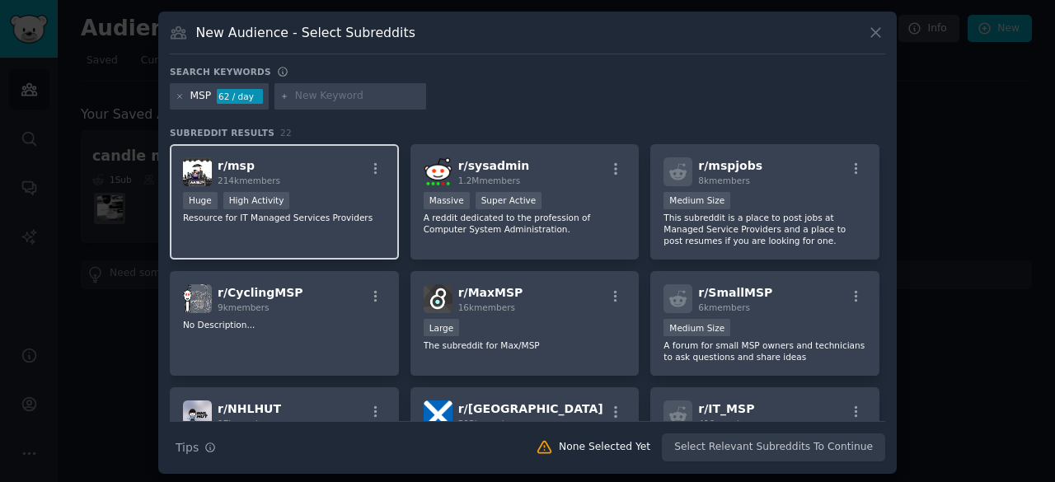
click at [313, 192] on div "Huge High Activity" at bounding box center [284, 202] width 203 height 21
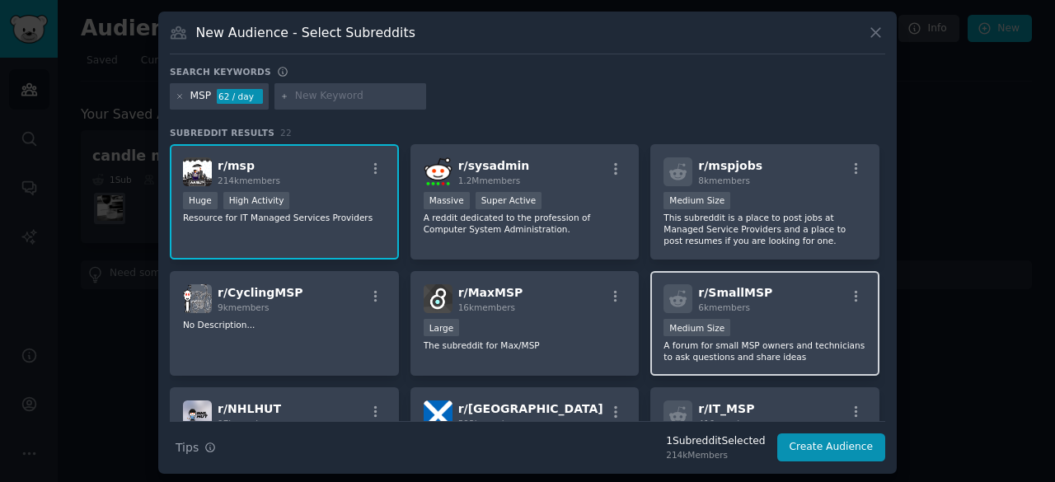
click at [767, 321] on div "1000 - 10,000 members Medium Size" at bounding box center [764, 329] width 203 height 21
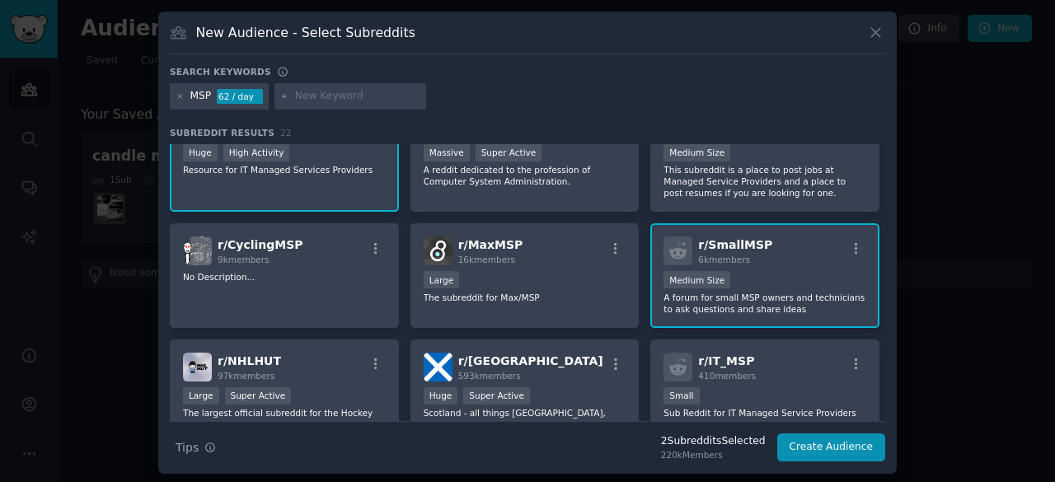
scroll to position [82, 0]
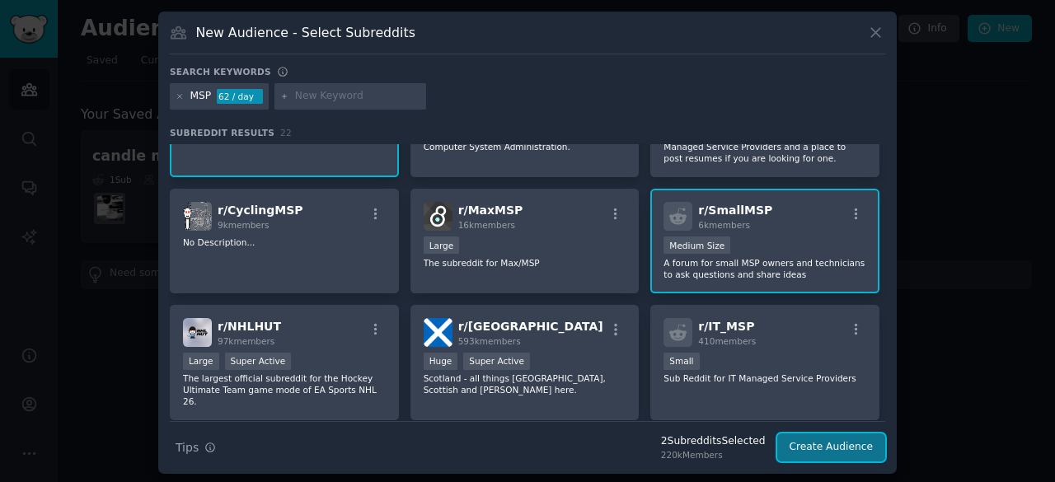
click at [842, 448] on button "Create Audience" at bounding box center [831, 448] width 109 height 28
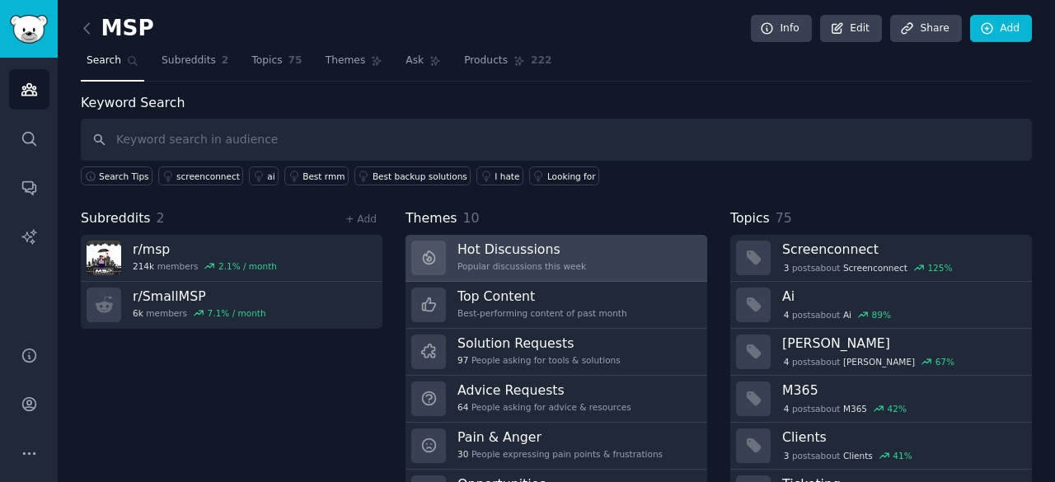
click at [520, 247] on h3 "Hot Discussions" at bounding box center [521, 249] width 129 height 17
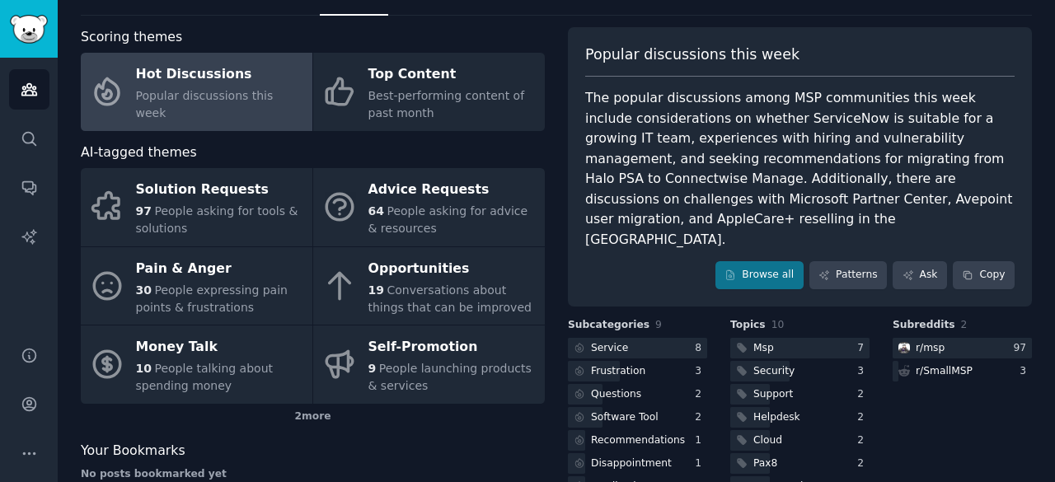
scroll to position [51, 0]
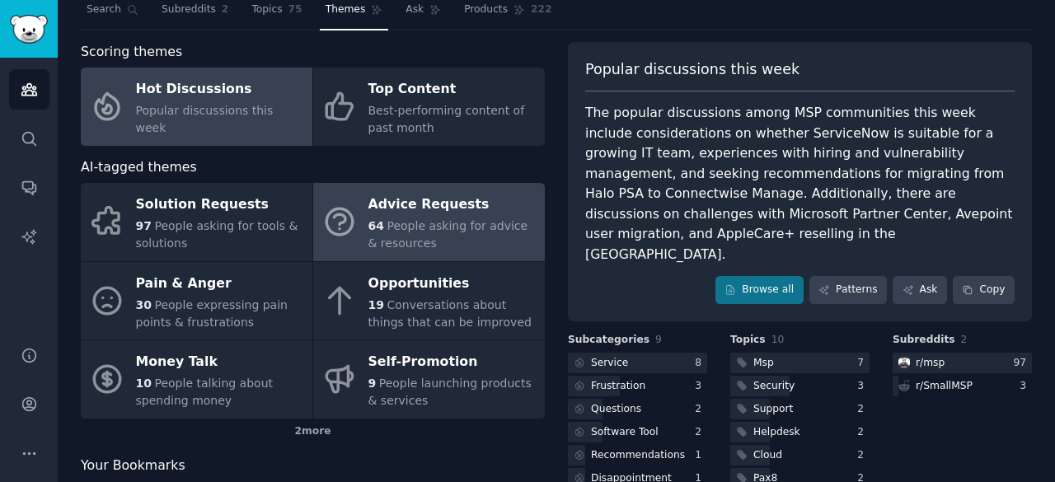
click at [402, 222] on span "People asking for advice & resources" at bounding box center [448, 234] width 160 height 30
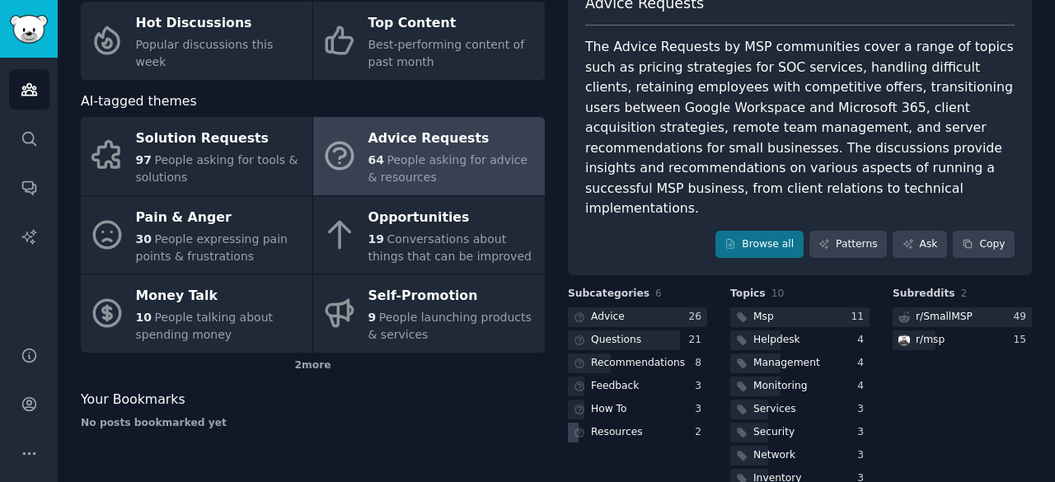
scroll to position [91, 0]
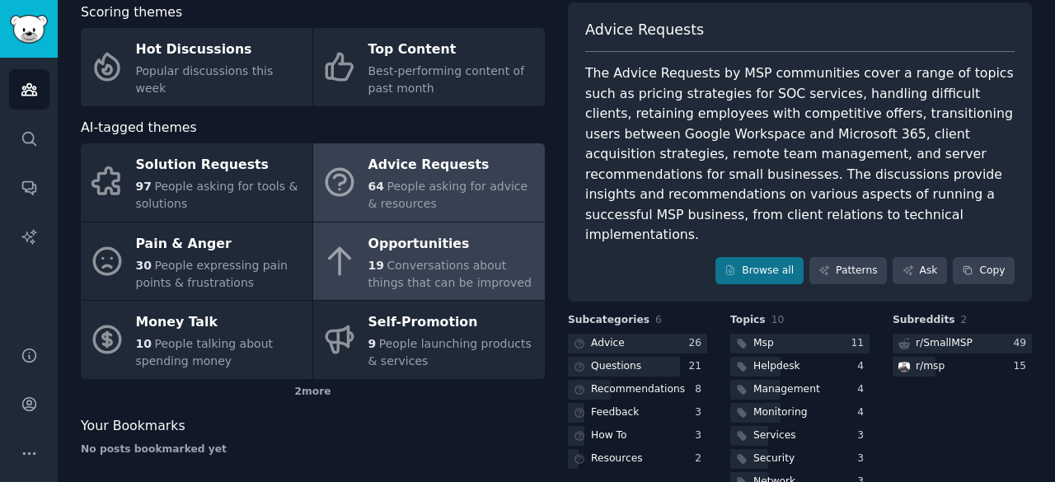
click at [437, 270] on span "Conversations about things that can be improved" at bounding box center [449, 274] width 163 height 30
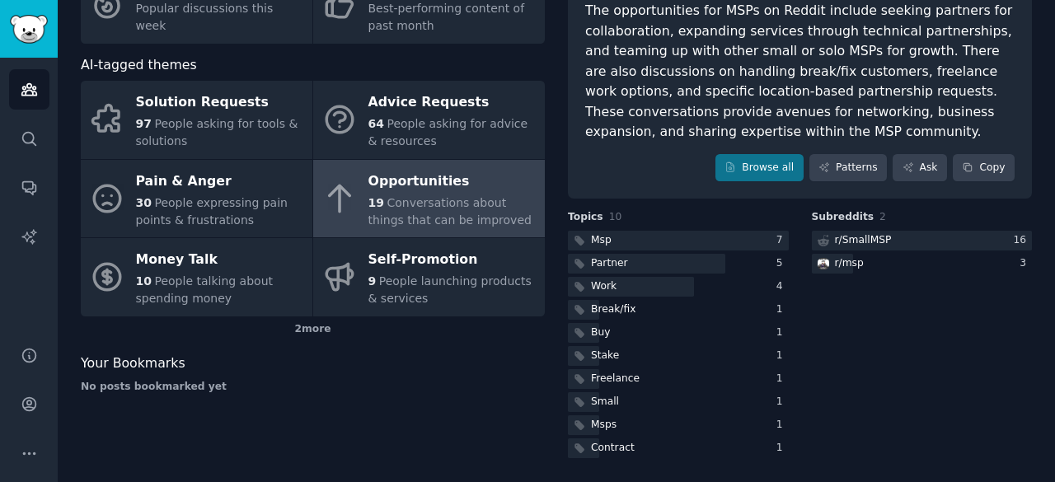
scroll to position [71, 0]
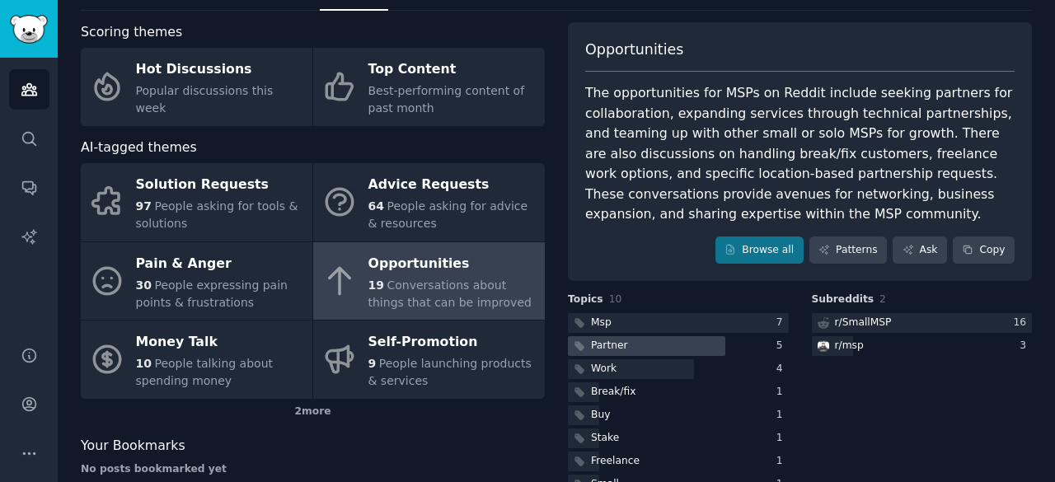
click at [668, 340] on div at bounding box center [646, 346] width 157 height 21
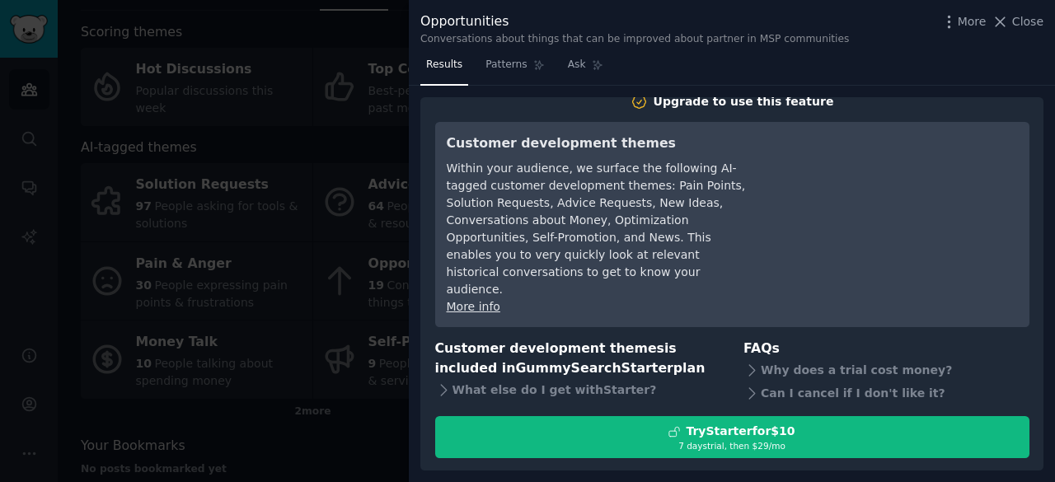
scroll to position [28, 0]
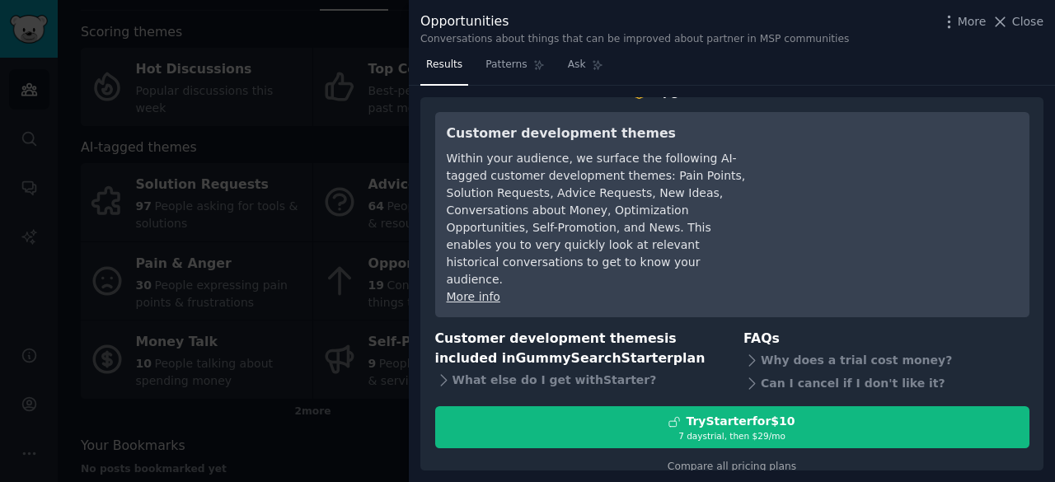
click at [375, 447] on div at bounding box center [527, 241] width 1055 height 482
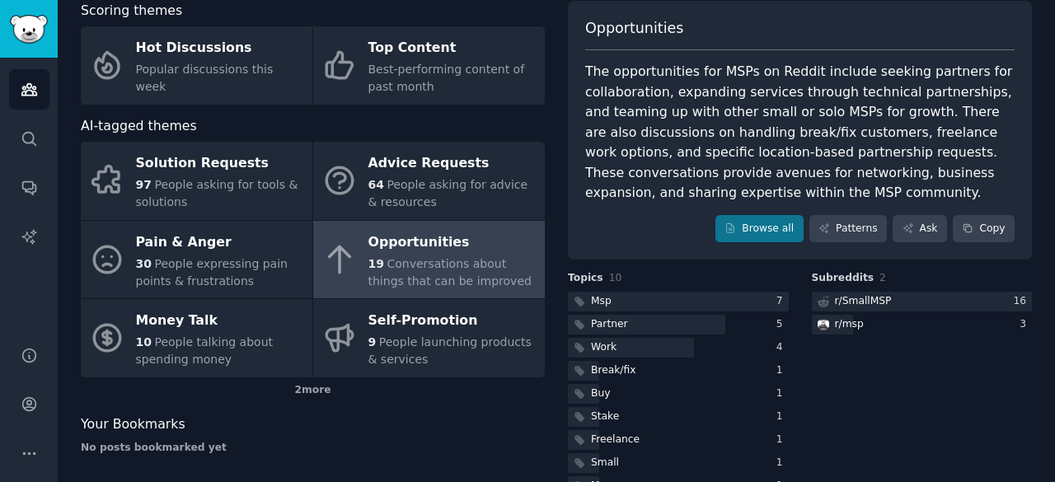
scroll to position [71, 0]
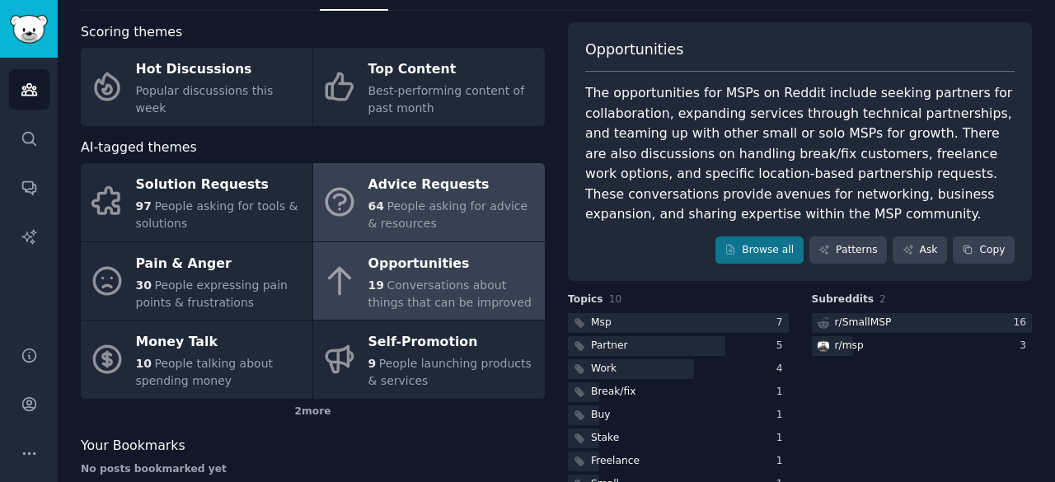
click at [401, 184] on div "Advice Requests" at bounding box center [452, 185] width 168 height 26
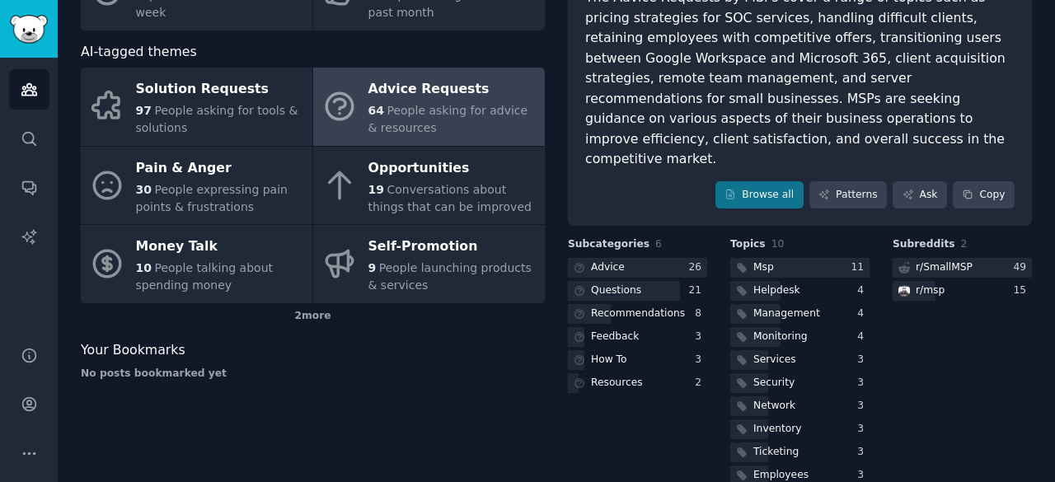
scroll to position [173, 0]
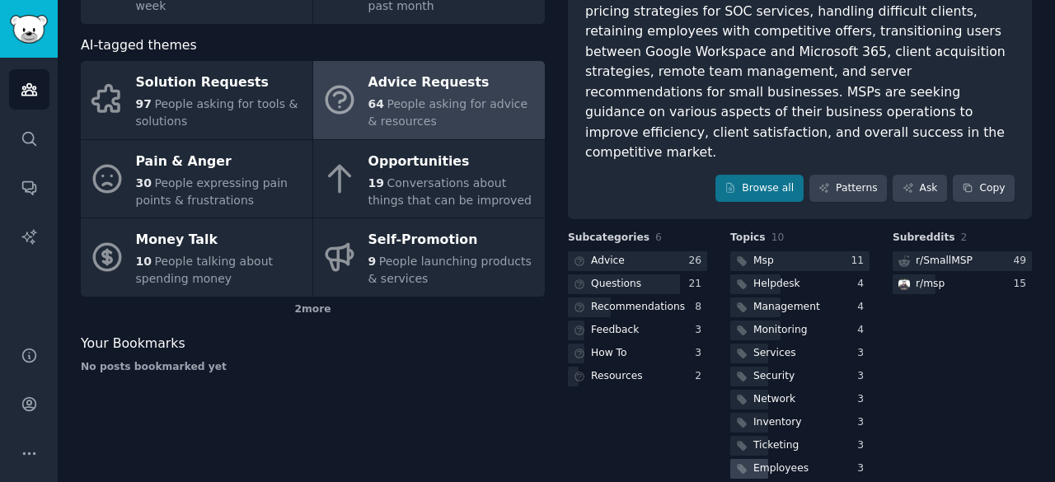
click at [776, 462] on div "Employees" at bounding box center [780, 469] width 55 height 15
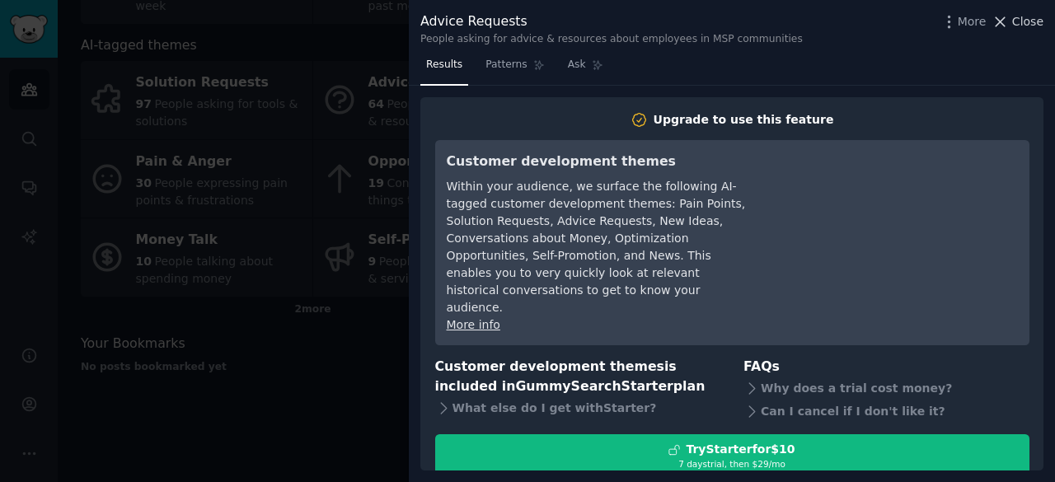
click at [1023, 13] on span "Close" at bounding box center [1027, 21] width 31 height 17
